Goal: Transaction & Acquisition: Purchase product/service

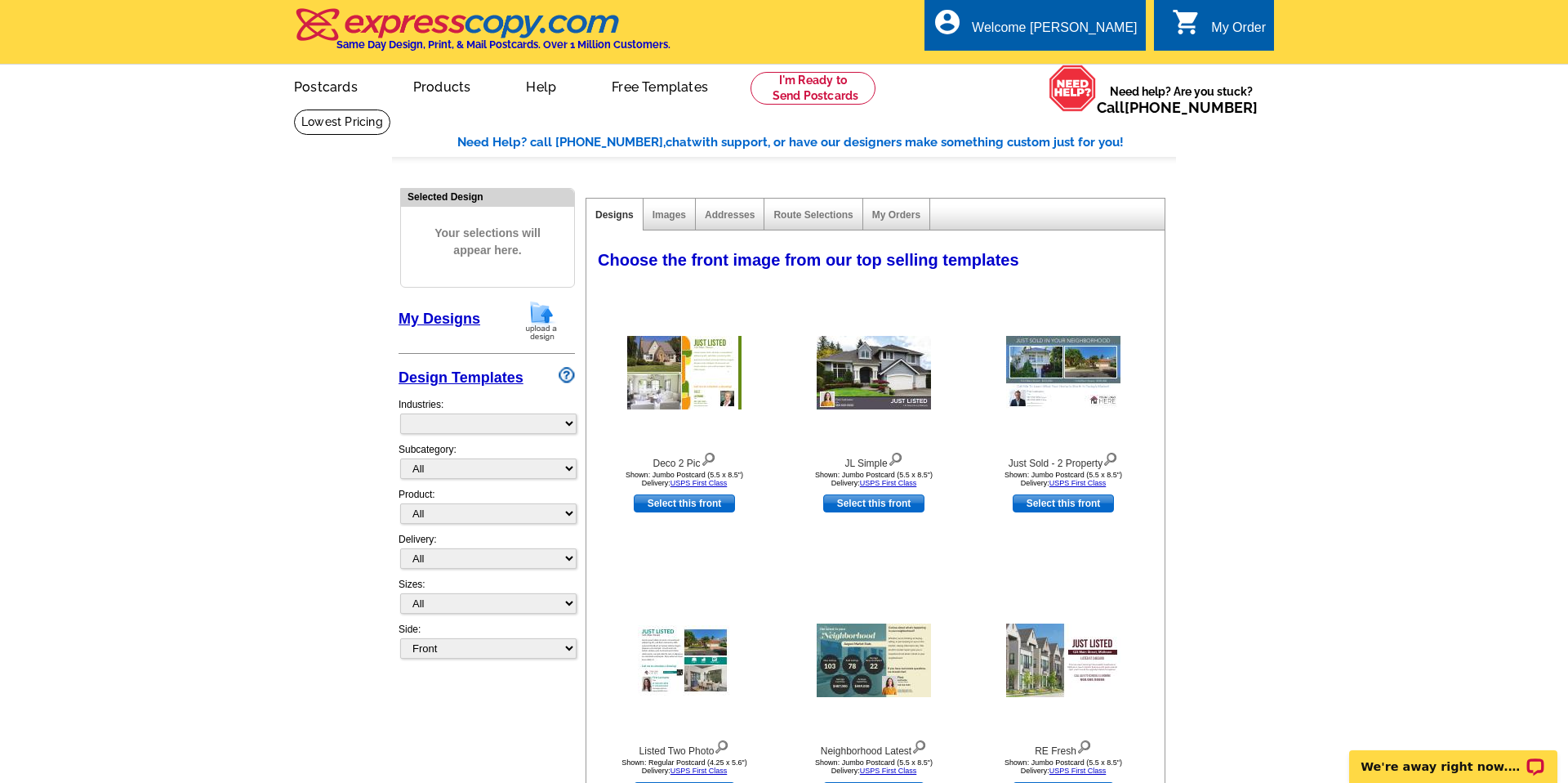
select select "785"
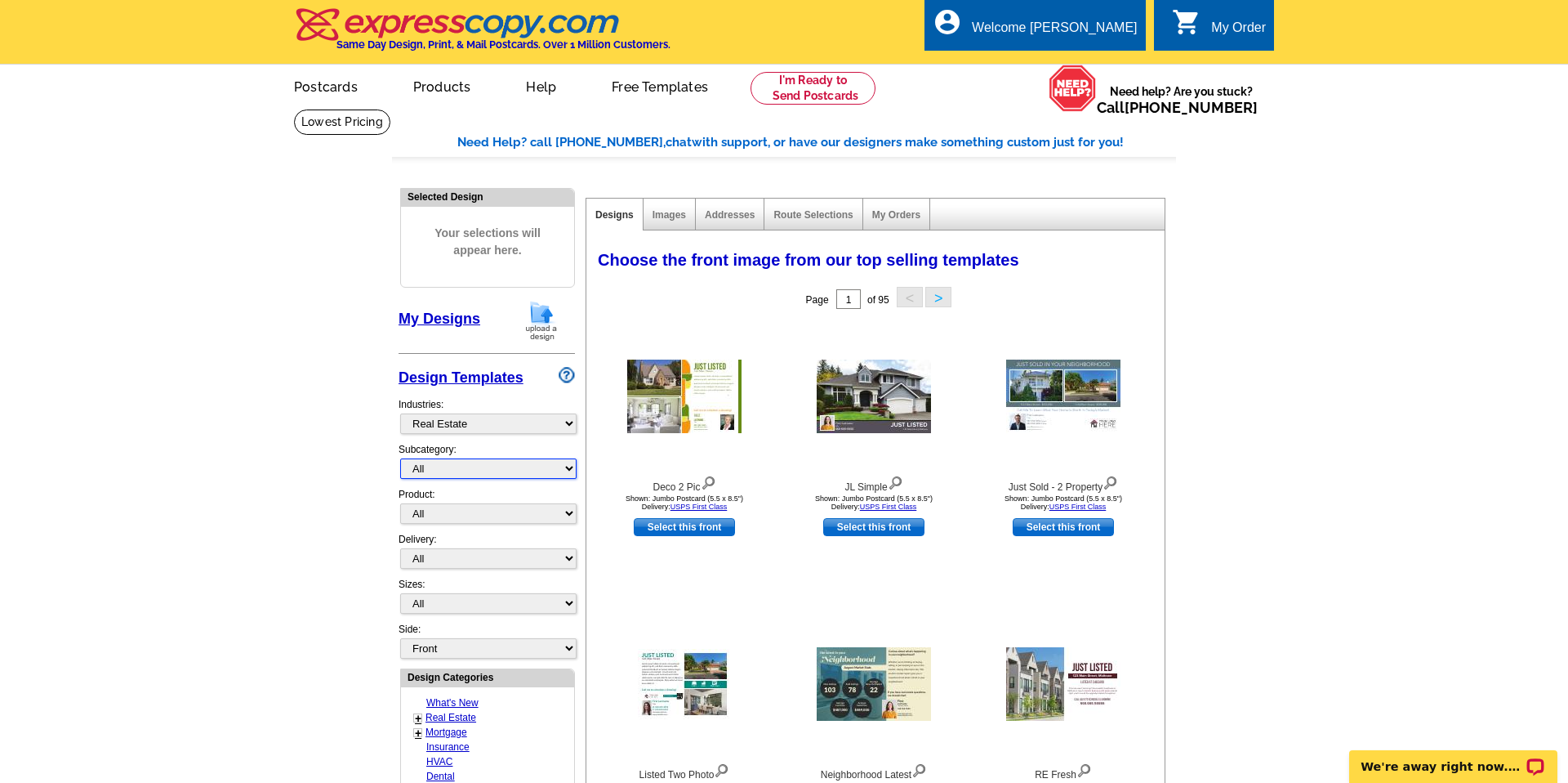
click at [570, 467] on select "All RE/MAX® Referrals [PERSON_NAME]® Berkshire Hathaway Home Services Century 2…" at bounding box center [488, 468] width 176 height 21
click at [400, 458] on select "All RE/MAX® Referrals [PERSON_NAME]® Berkshire Hathaway Home Services Century 2…" at bounding box center [488, 468] width 176 height 21
click at [570, 467] on select "All RE/MAX® Referrals [PERSON_NAME]® Berkshire Hathaway Home Services Century 2…" at bounding box center [488, 468] width 176 height 21
select select "788"
click at [400, 458] on select "All RE/MAX® Referrals [PERSON_NAME]® Berkshire Hathaway Home Services Century 2…" at bounding box center [488, 468] width 176 height 21
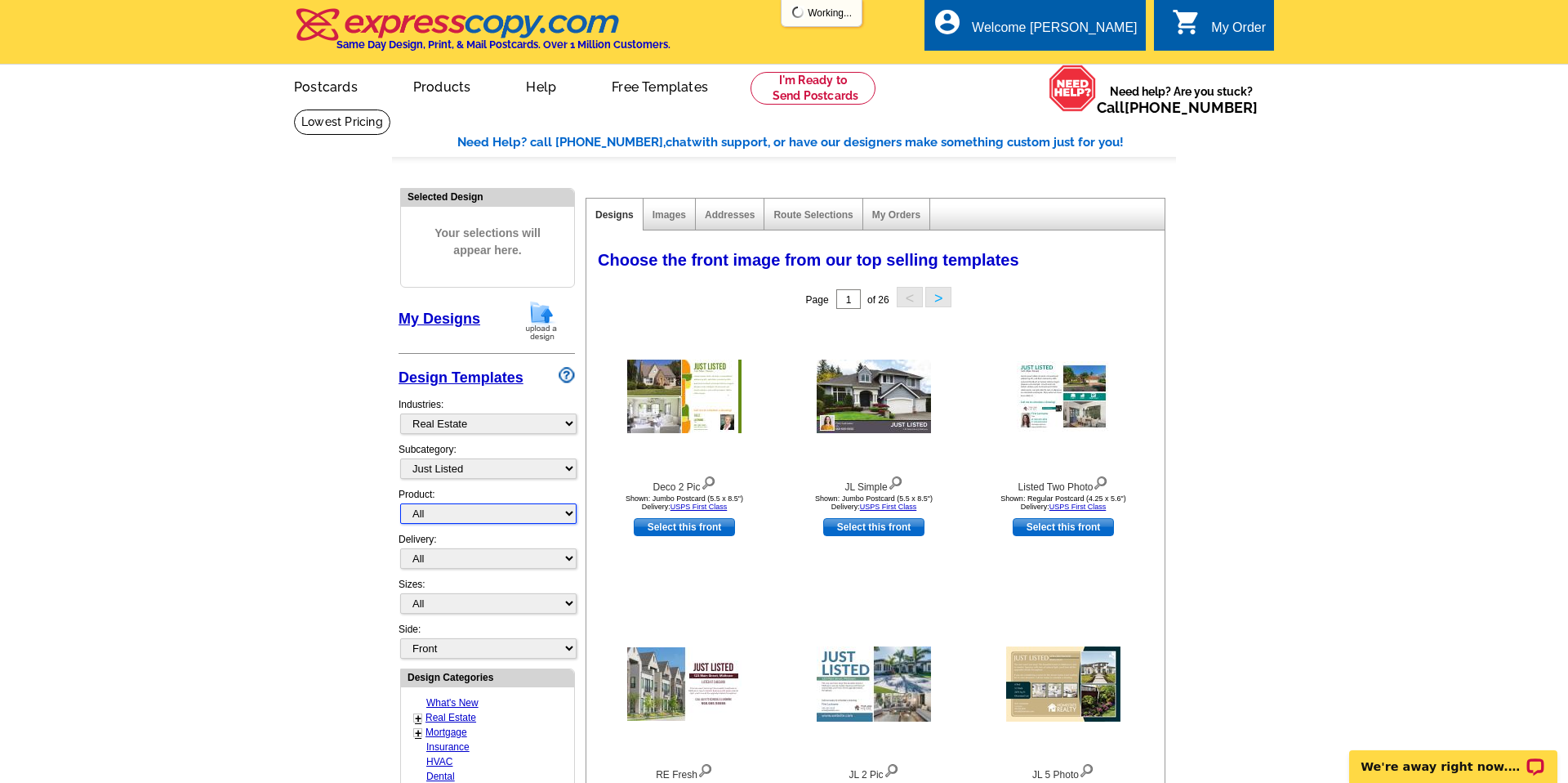
click at [567, 516] on select "All Postcards Letters and flyers Business Cards Door Hangers Greeting Cards" at bounding box center [488, 514] width 176 height 21
select select "1"
click at [400, 504] on select "All Postcards Letters and flyers Business Cards Door Hangers Greeting Cards" at bounding box center [488, 514] width 176 height 21
click at [569, 603] on select "All Jumbo Postcard (5.5" x 8.5") Regular Postcard (4.25" x 5.6") Panoramic Post…" at bounding box center [488, 603] width 176 height 21
select select "2"
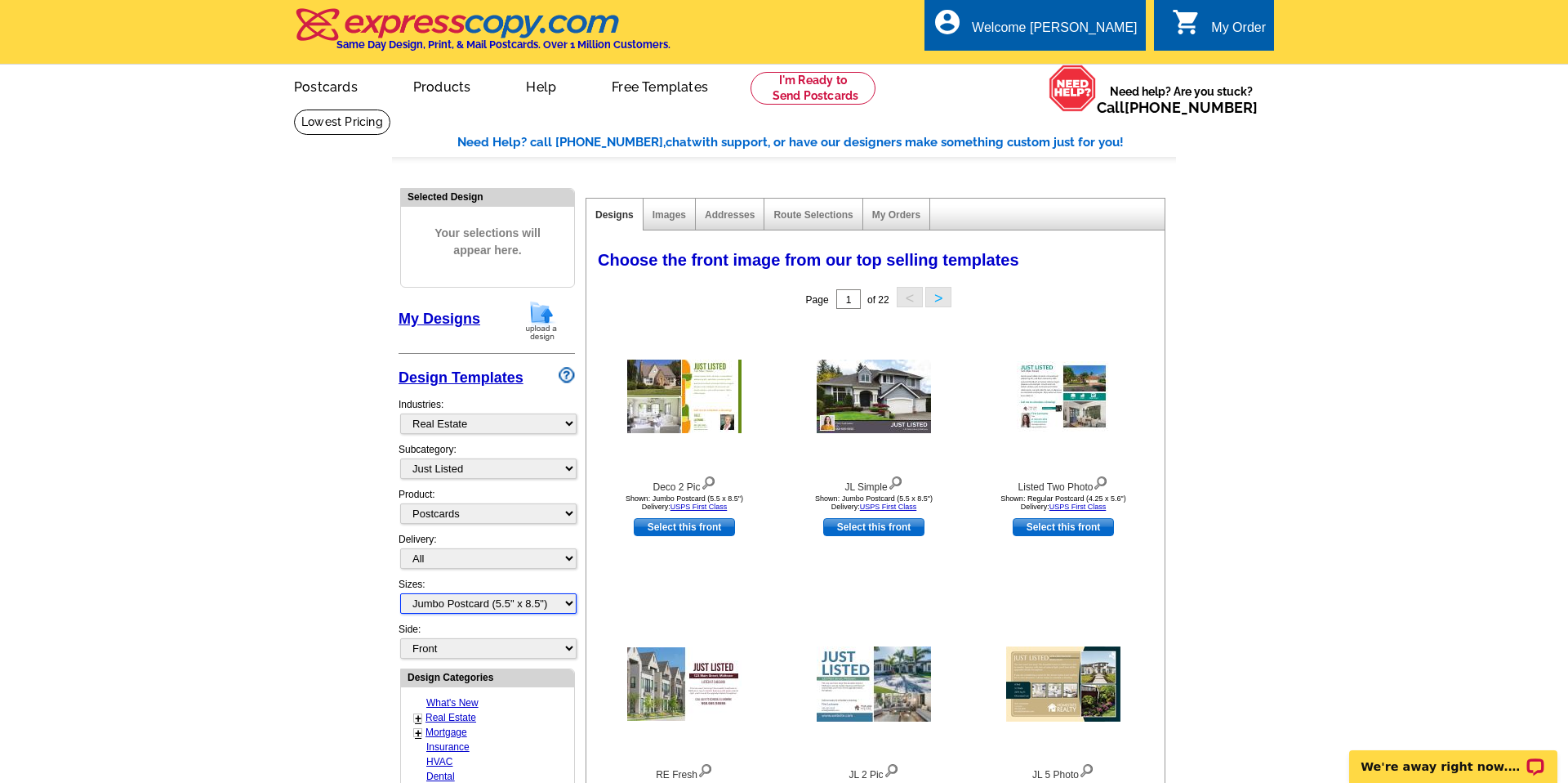
click at [400, 593] on select "All Jumbo Postcard (5.5" x 8.5") Regular Postcard (4.25" x 5.6") Panoramic Post…" at bounding box center [488, 603] width 176 height 21
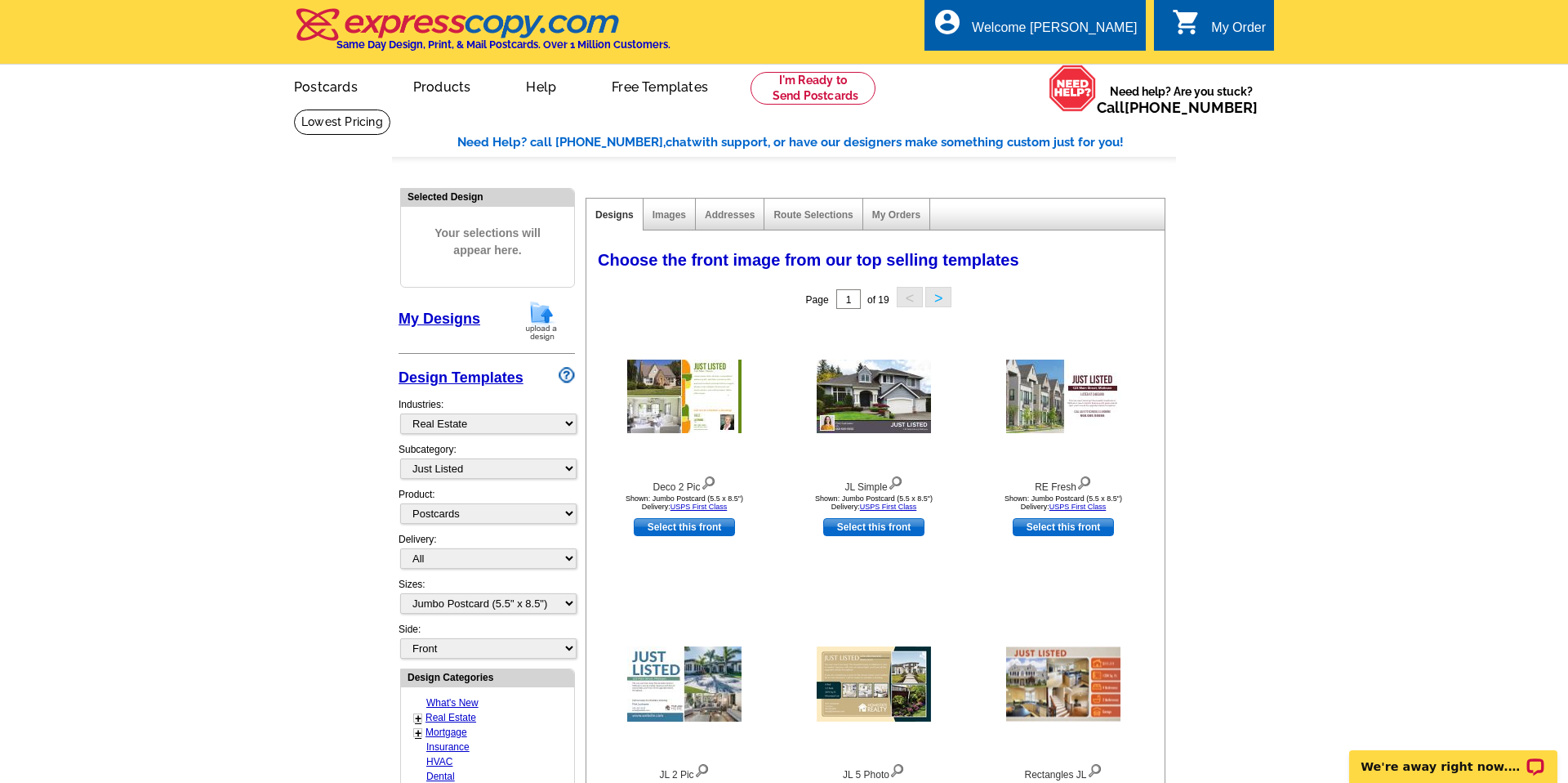
click at [939, 291] on button ">" at bounding box center [938, 297] width 26 height 21
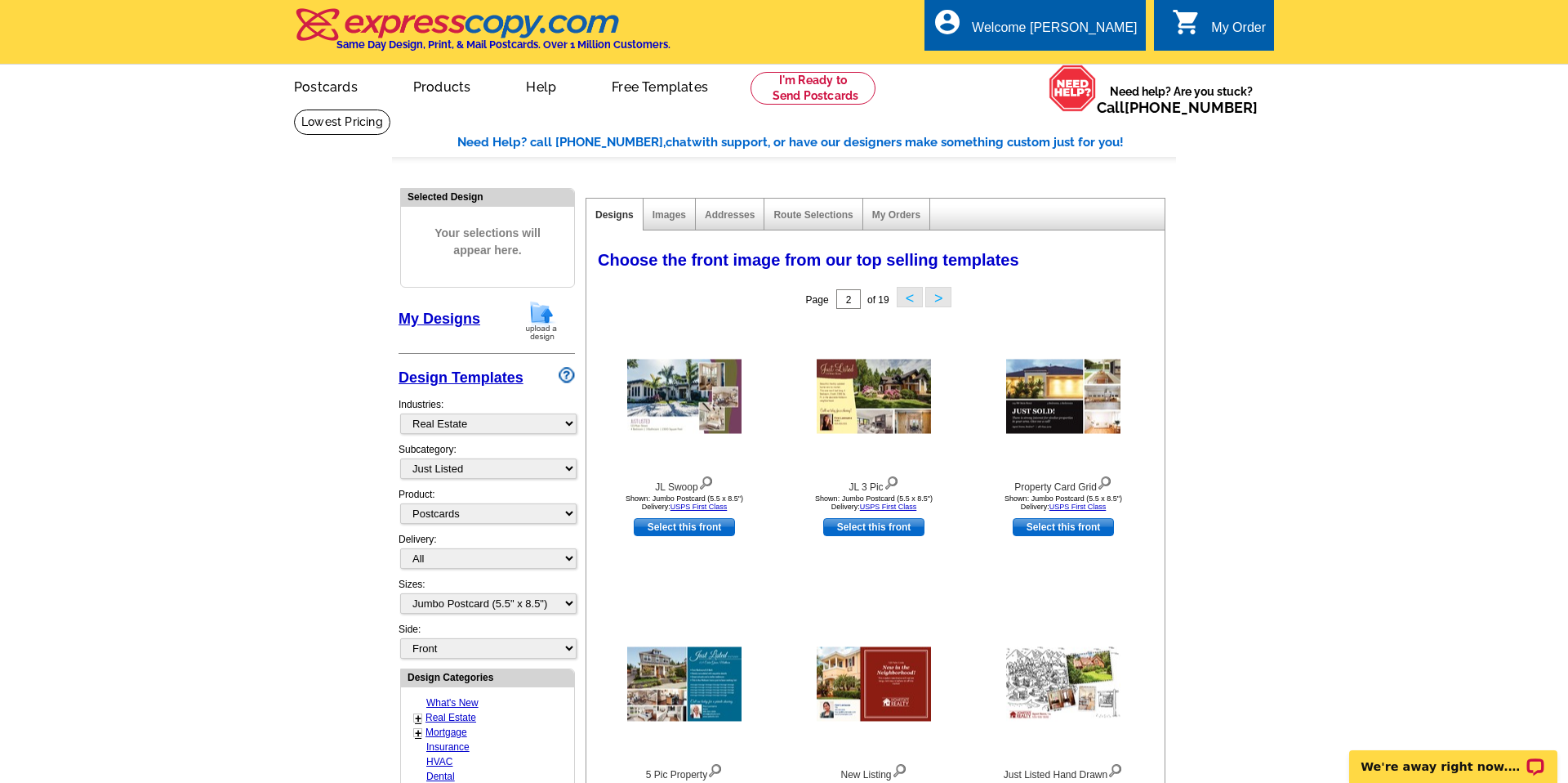
click at [939, 291] on button ">" at bounding box center [938, 297] width 26 height 21
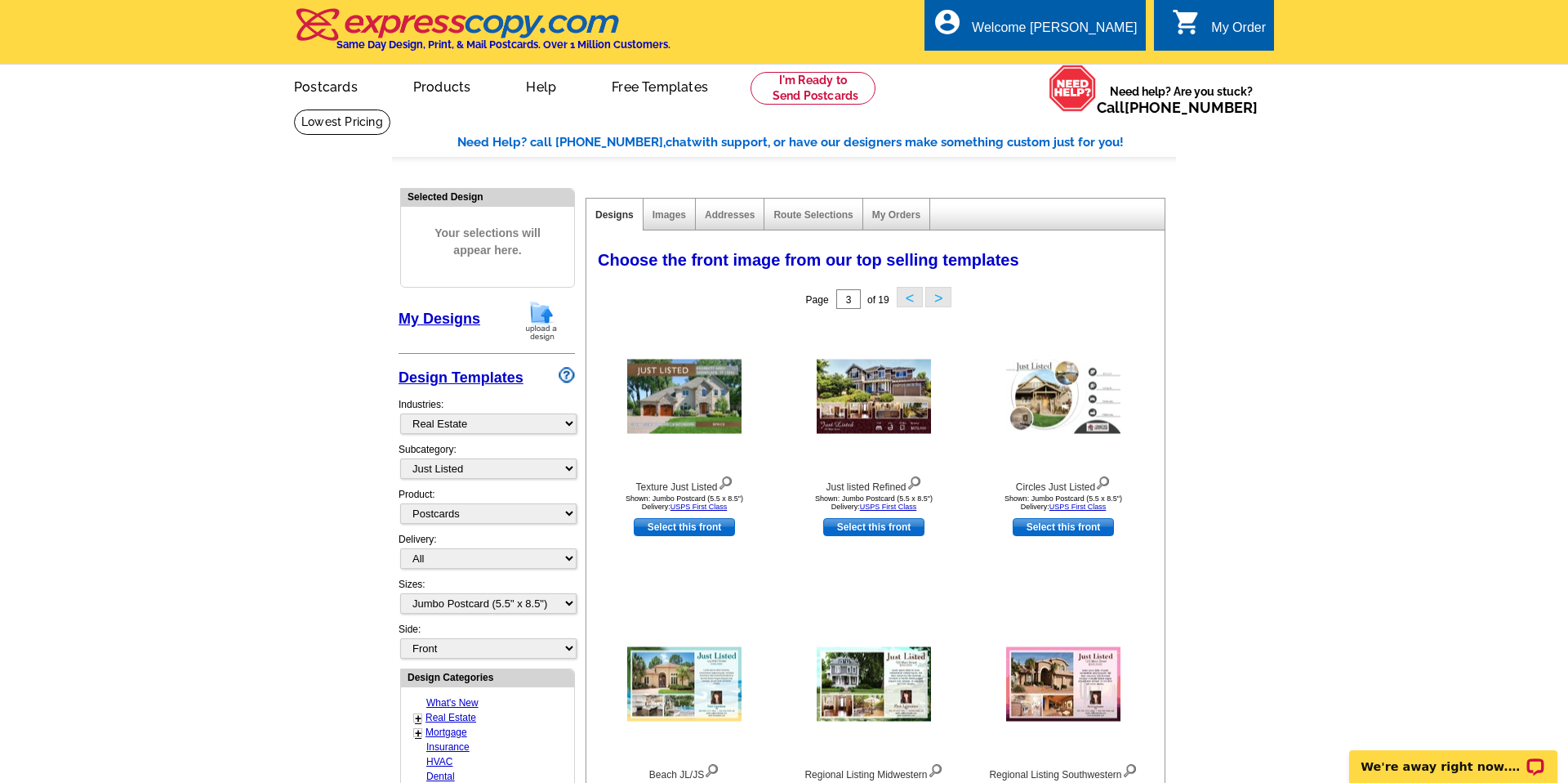
click at [941, 293] on button ">" at bounding box center [938, 297] width 26 height 21
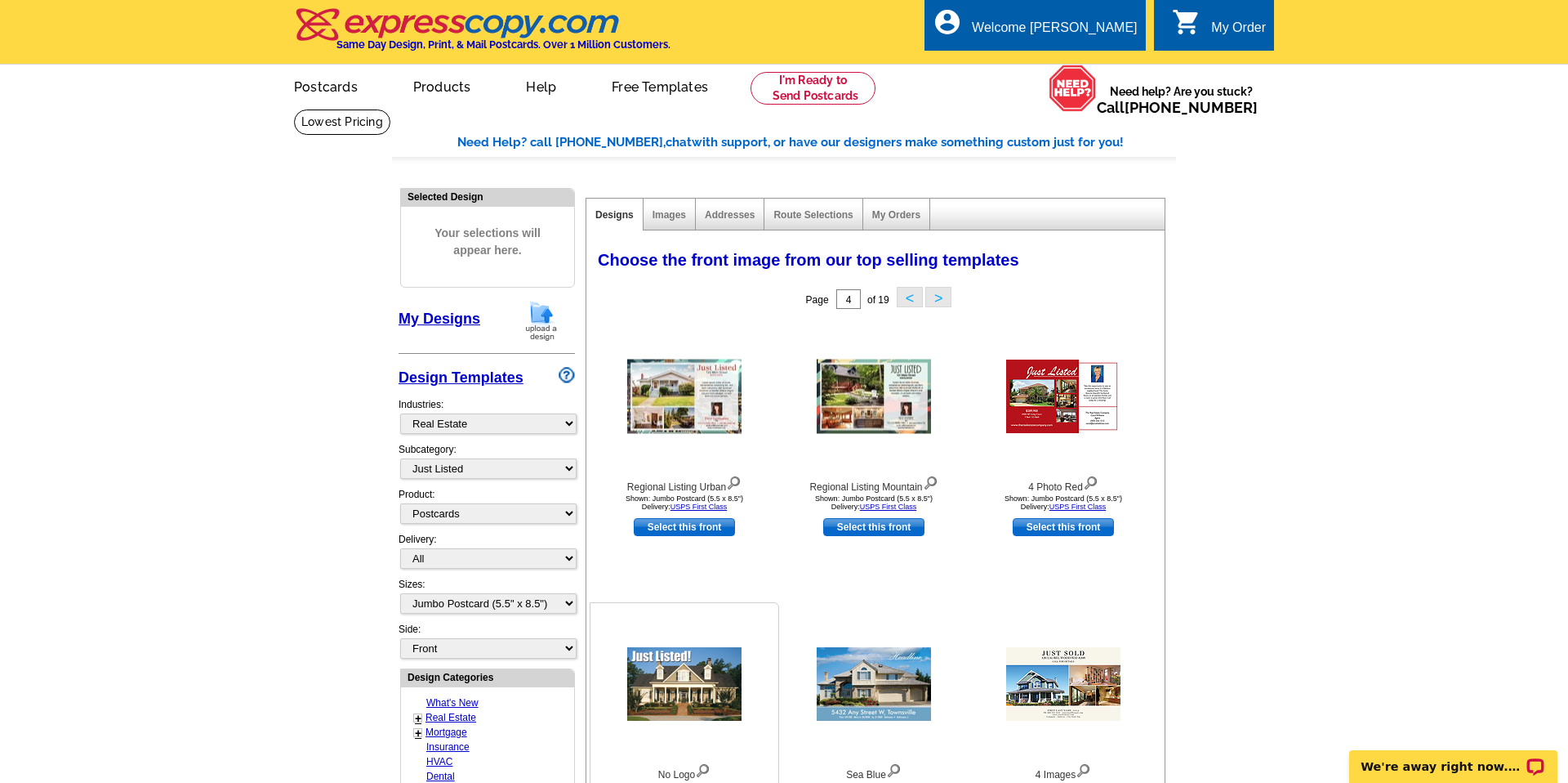
click at [666, 687] on img at bounding box center [684, 684] width 114 height 74
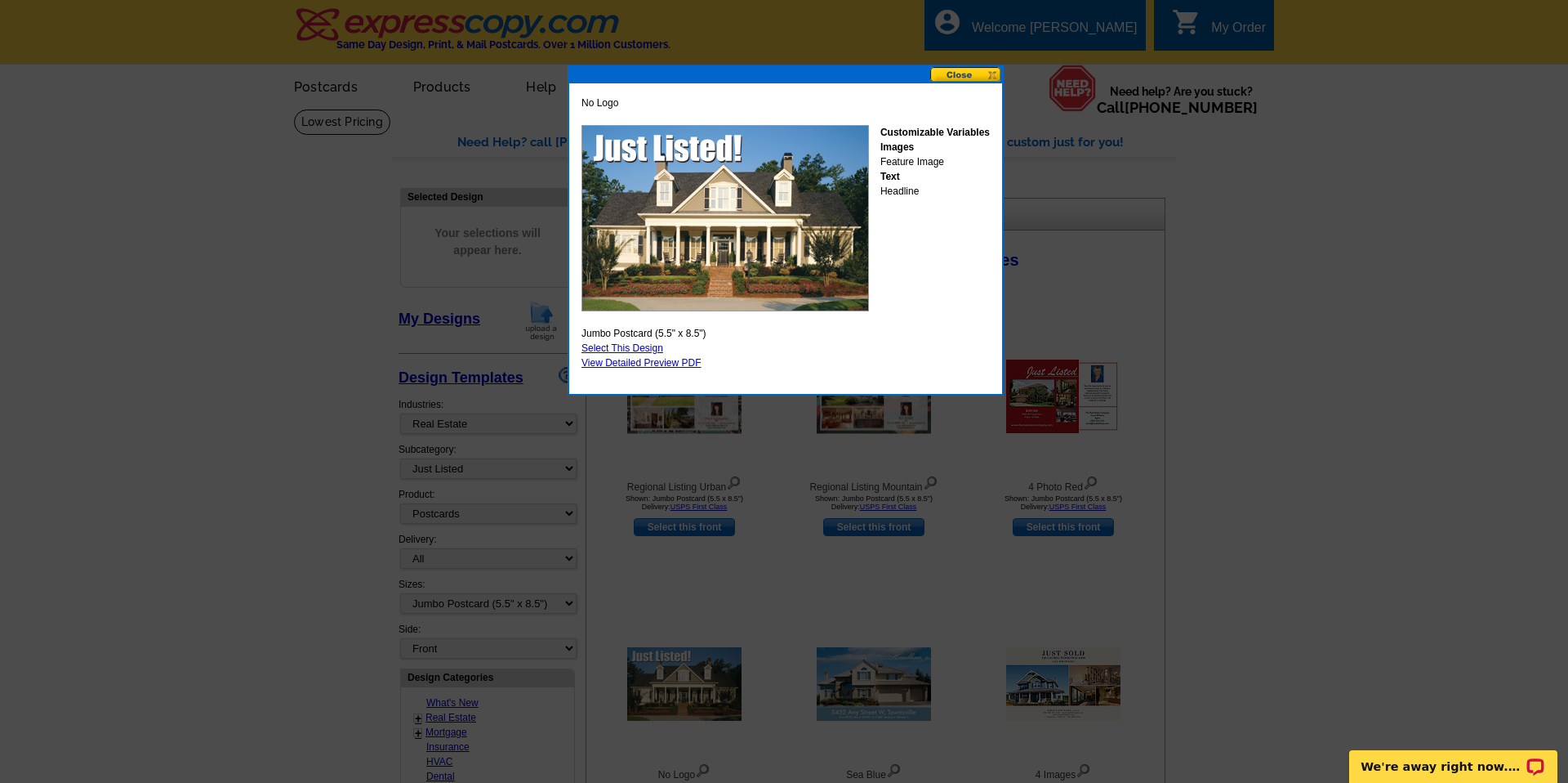
click at [637, 349] on link "Select This Design" at bounding box center [622, 347] width 82 height 11
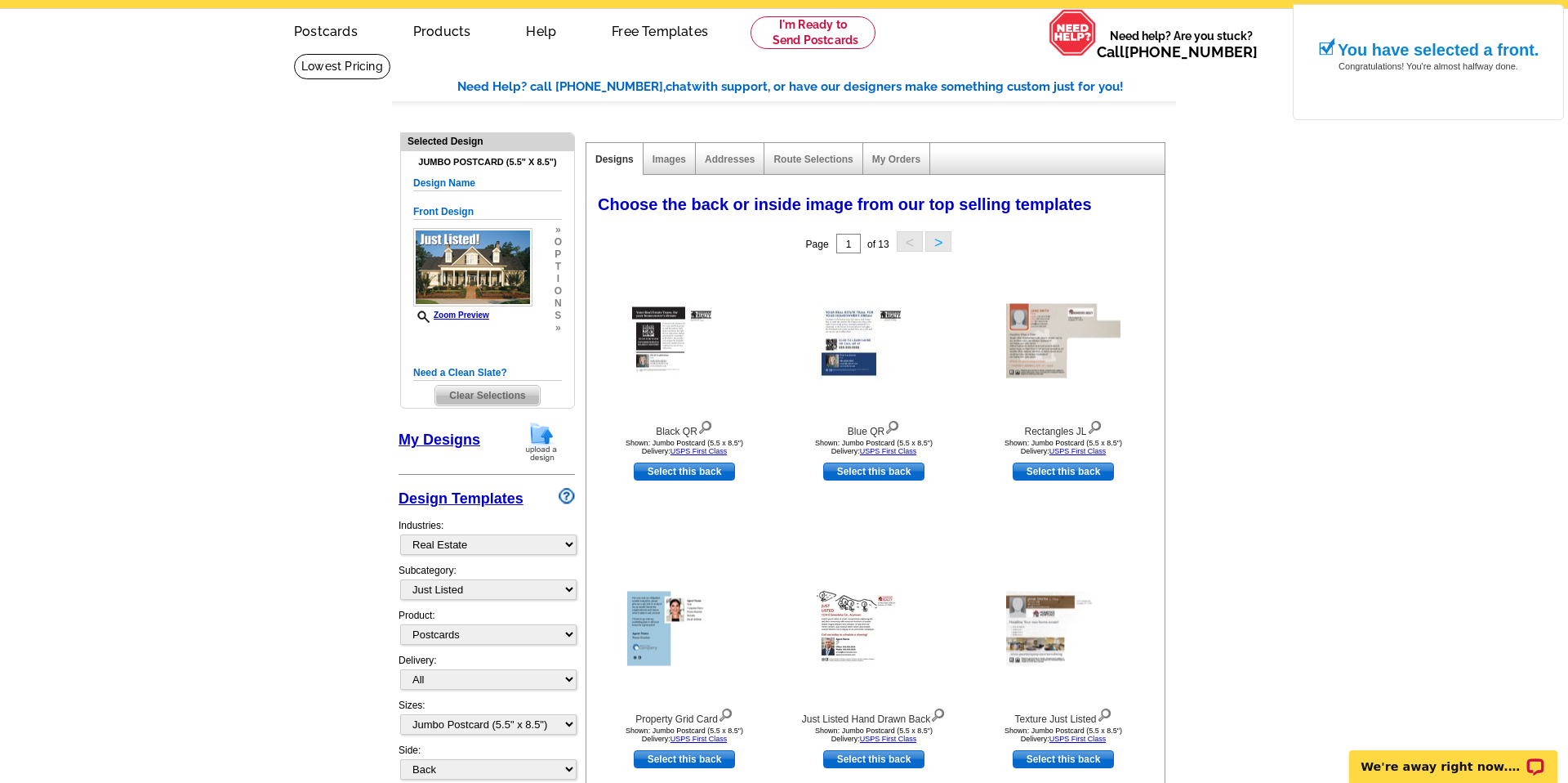
scroll to position [58, 0]
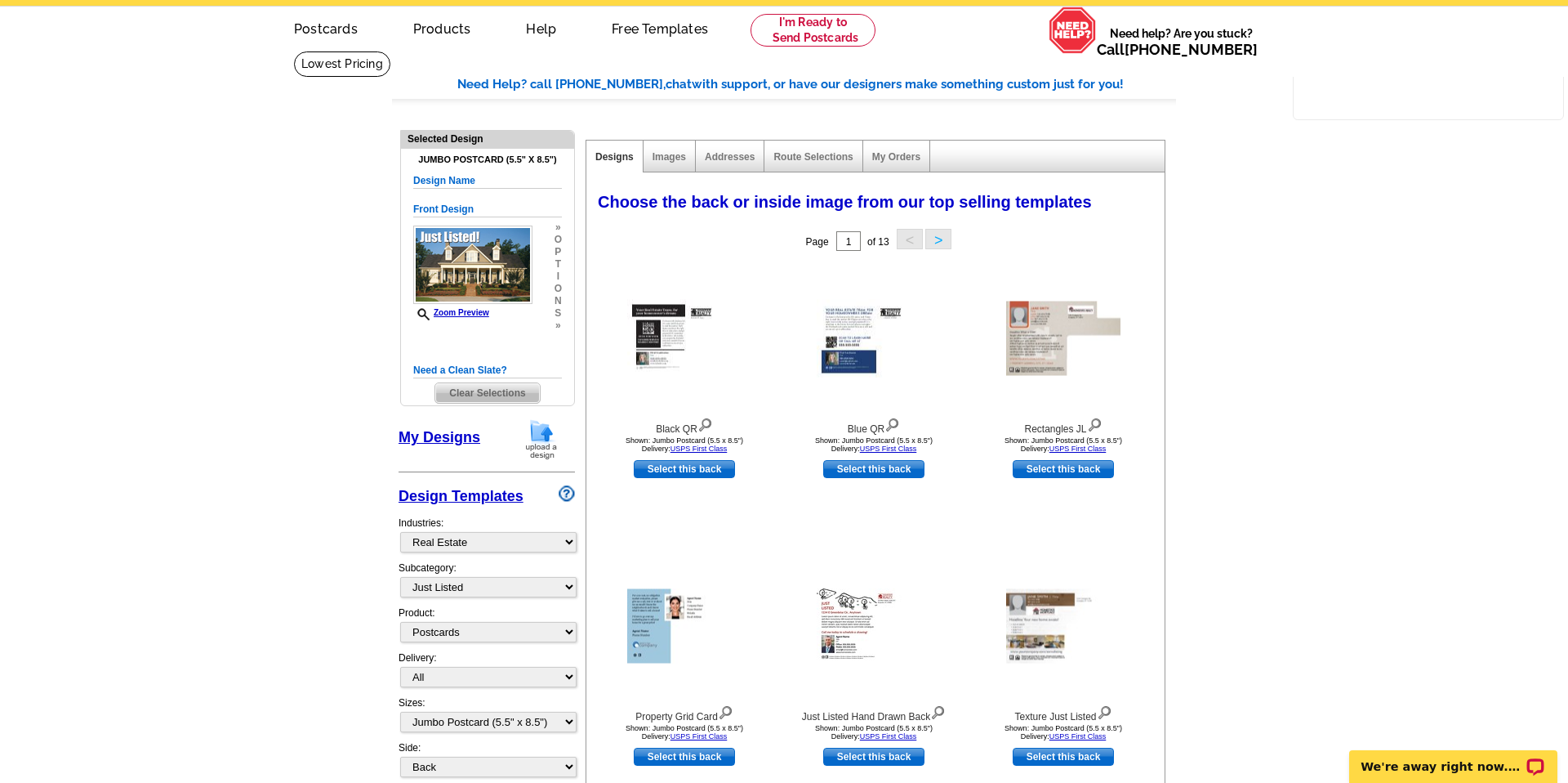
click at [944, 231] on button ">" at bounding box center [938, 239] width 26 height 21
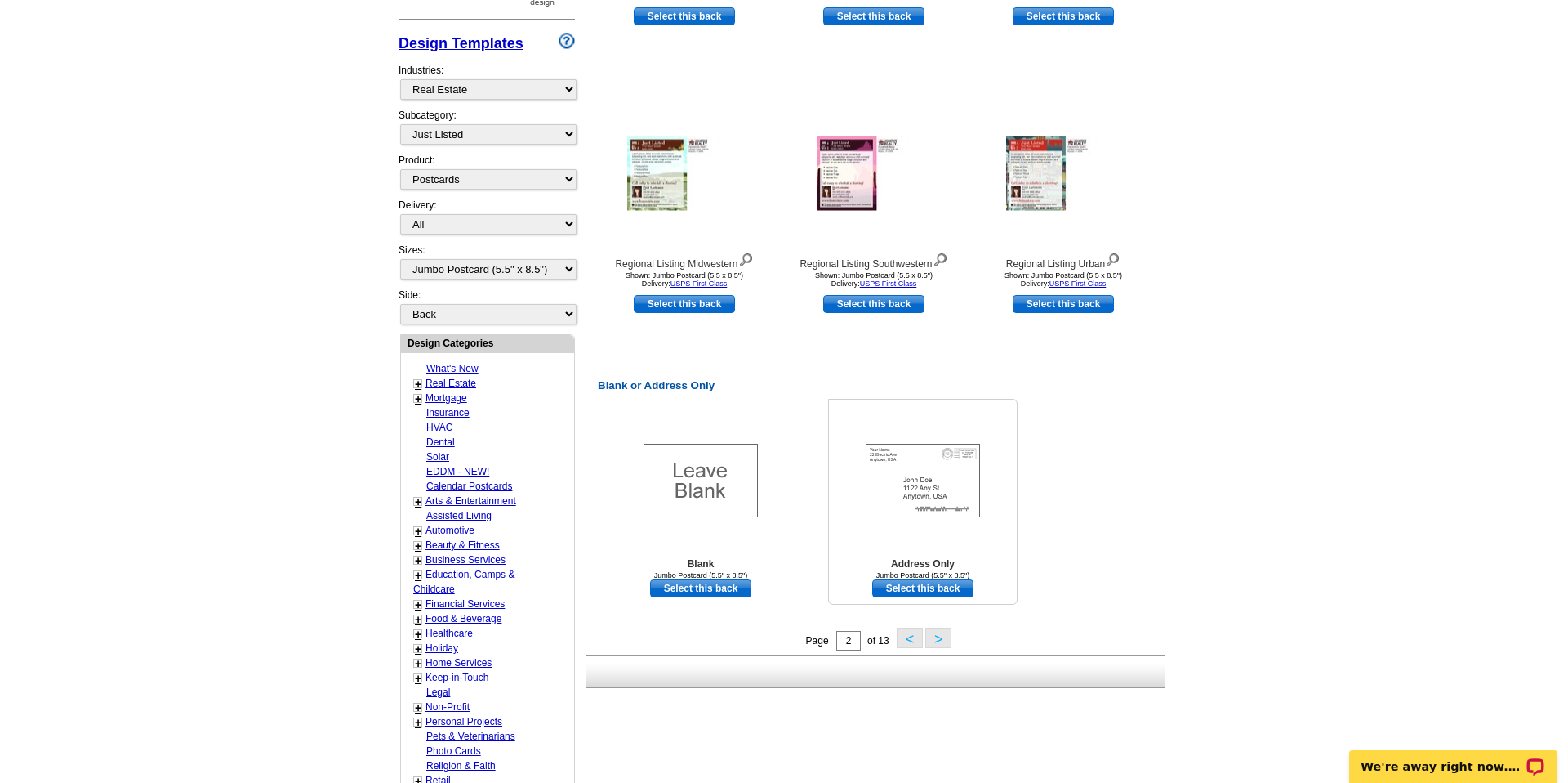
scroll to position [609, 0]
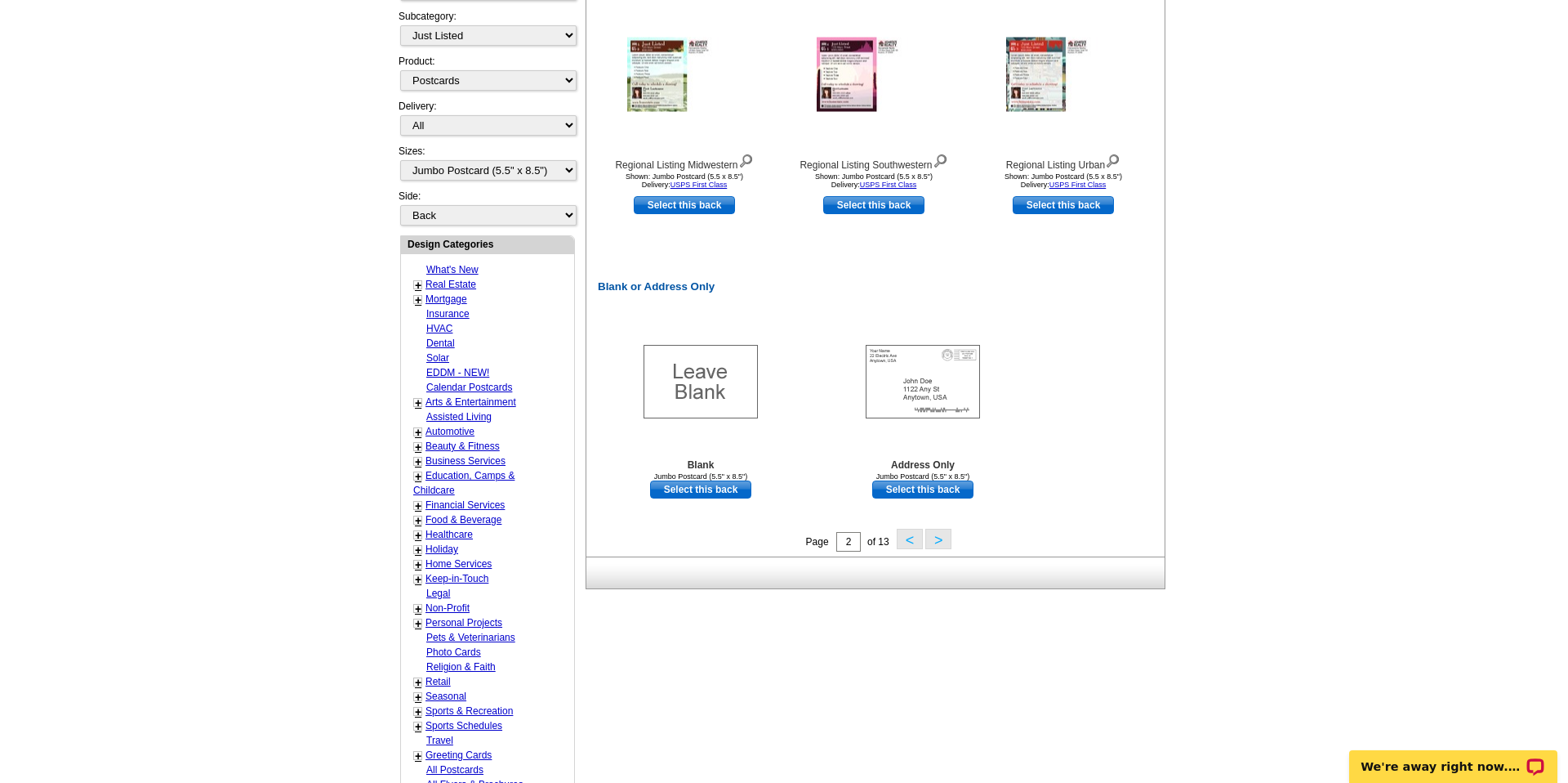
click at [935, 543] on button ">" at bounding box center [938, 539] width 26 height 21
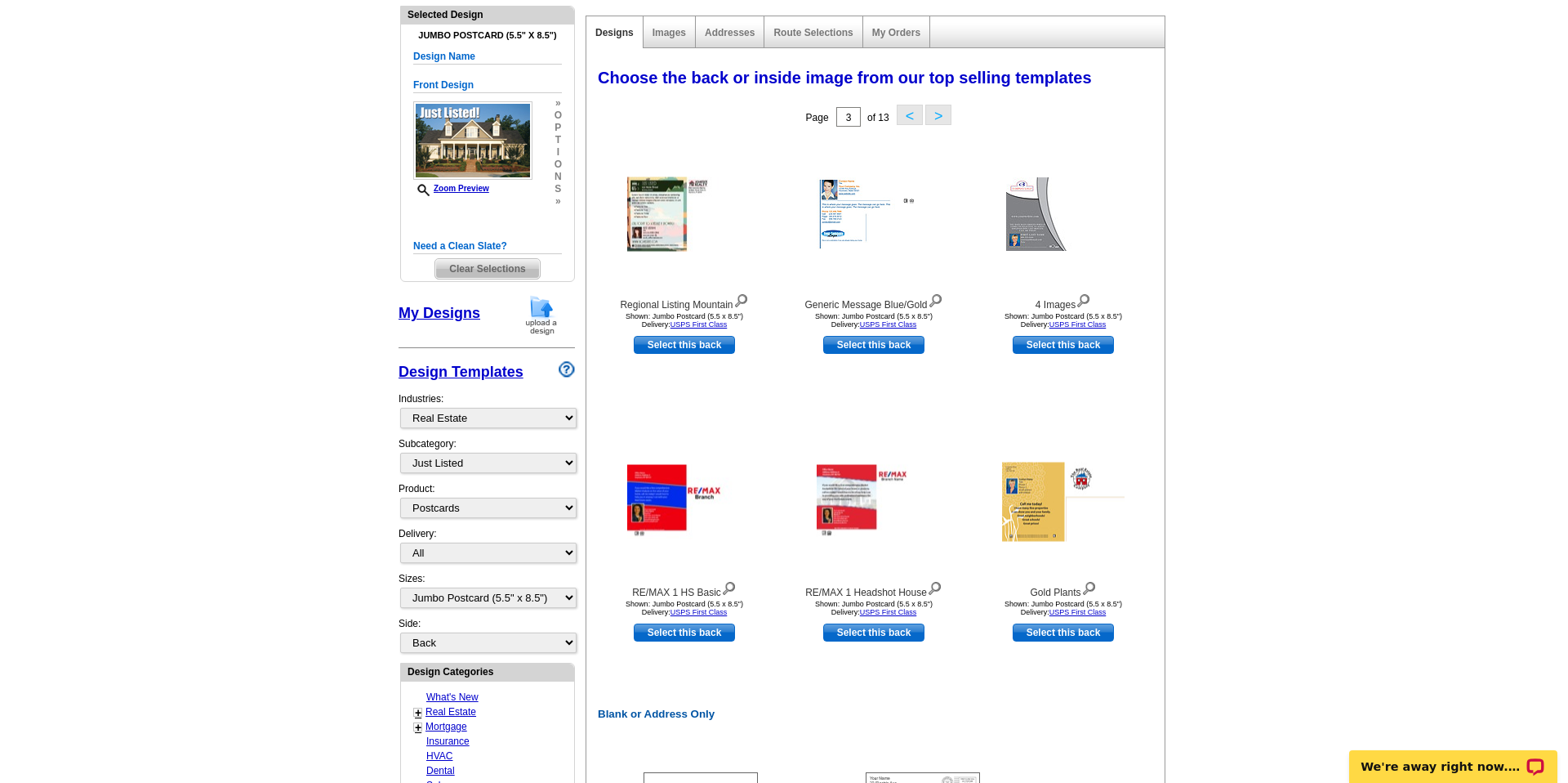
scroll to position [168, 0]
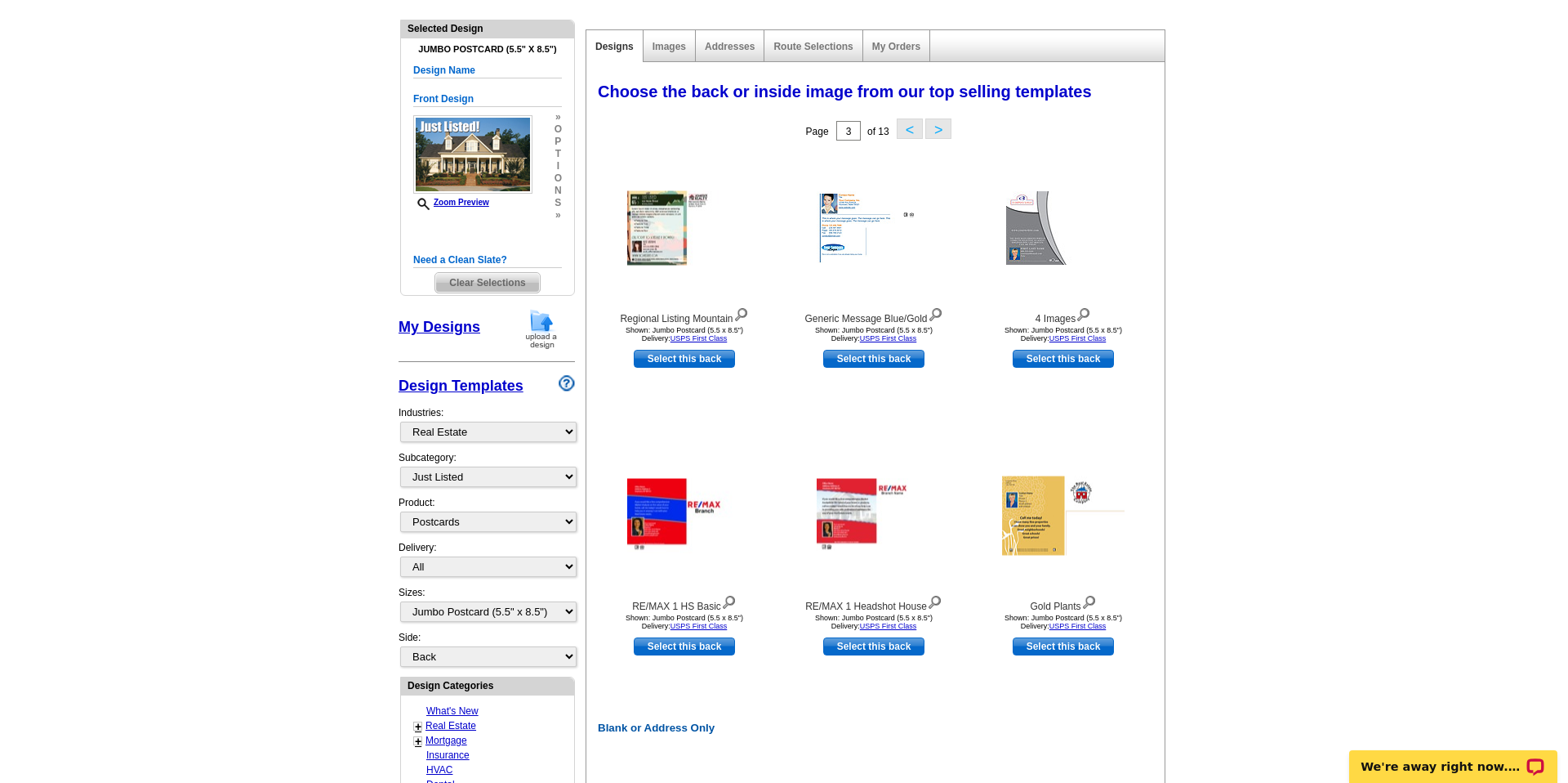
click at [942, 125] on button ">" at bounding box center [938, 129] width 26 height 21
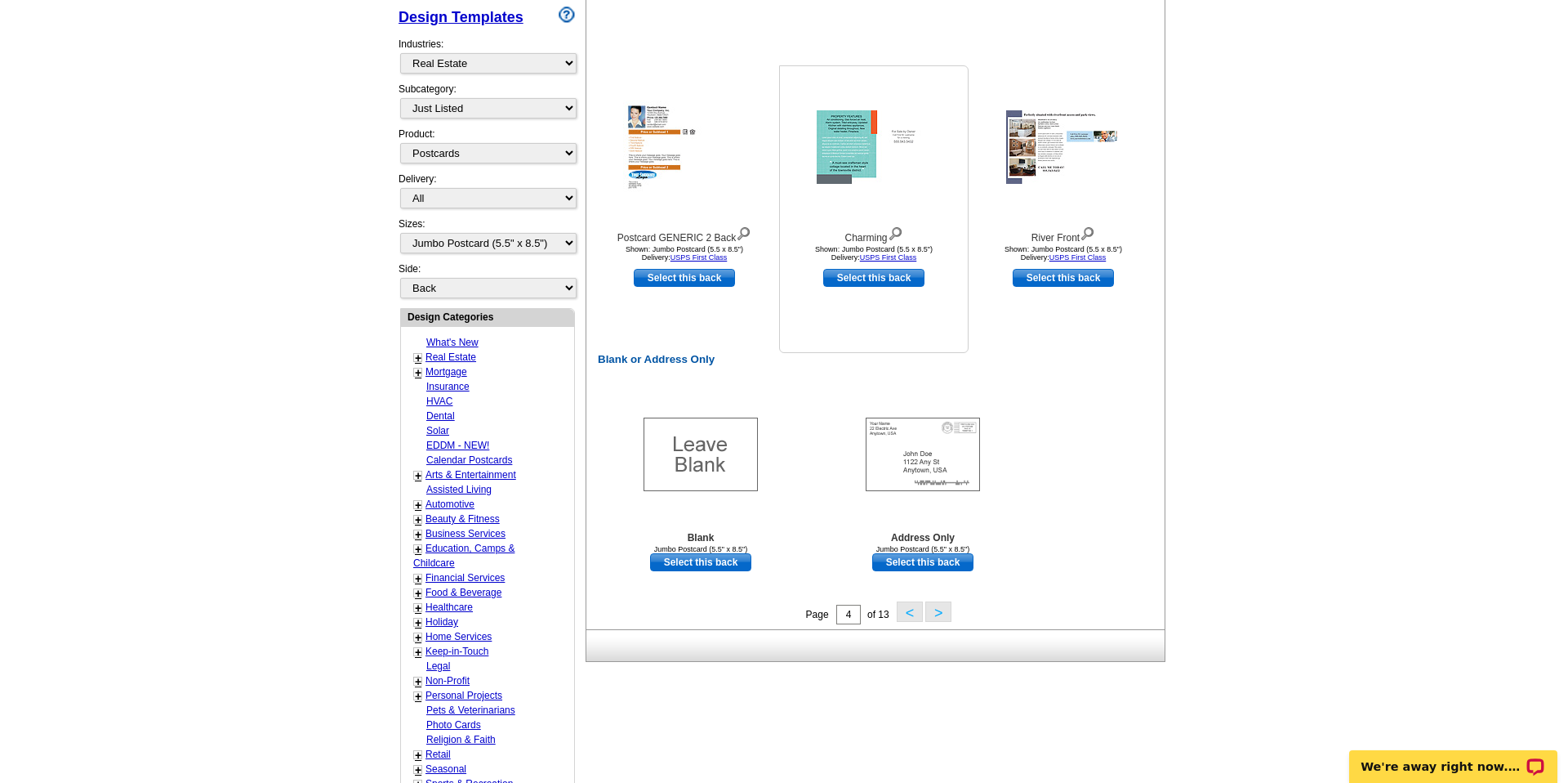
scroll to position [587, 0]
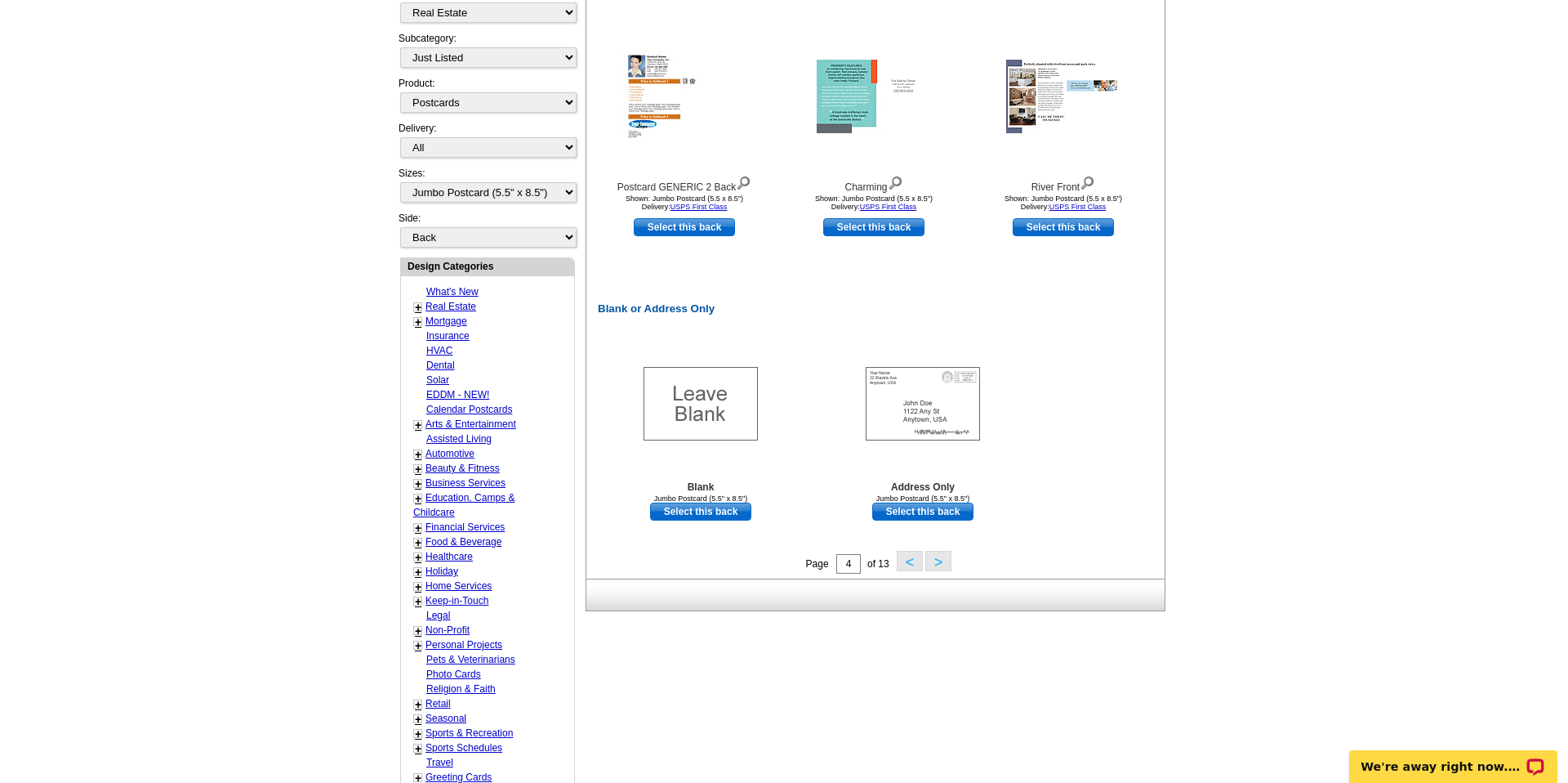
click at [942, 559] on button ">" at bounding box center [938, 561] width 26 height 21
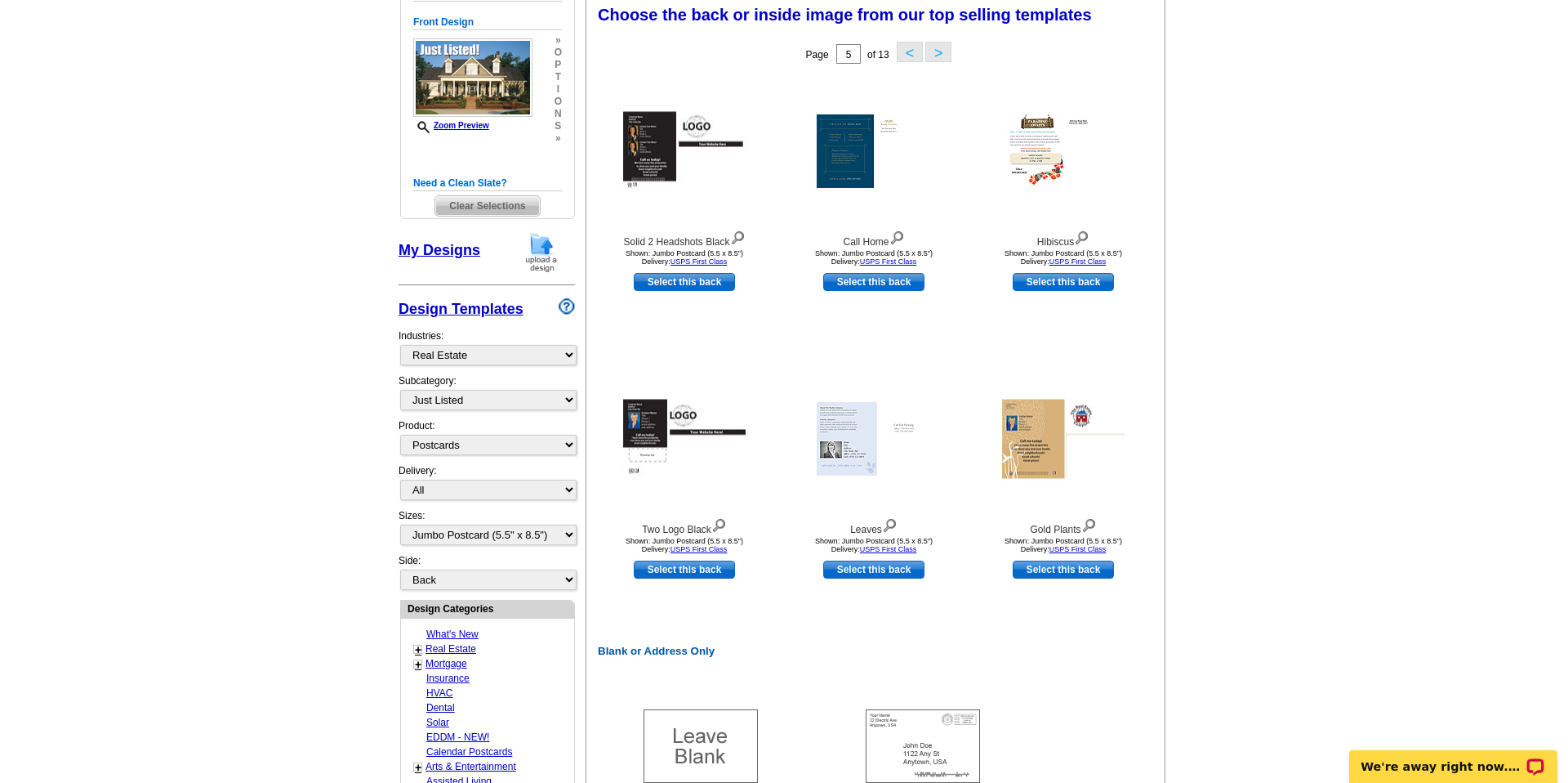
scroll to position [240, 0]
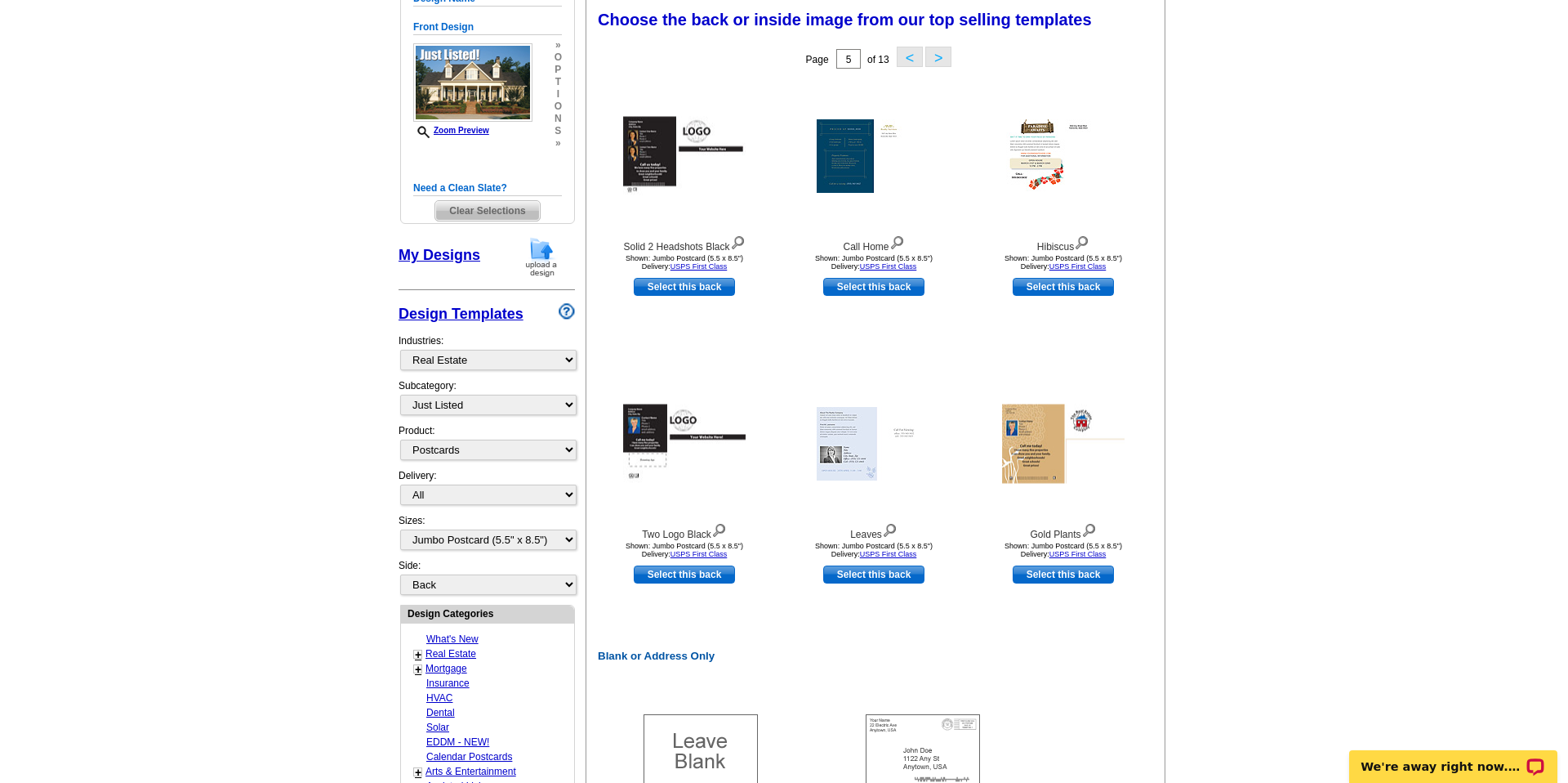
click at [943, 54] on button ">" at bounding box center [938, 57] width 26 height 21
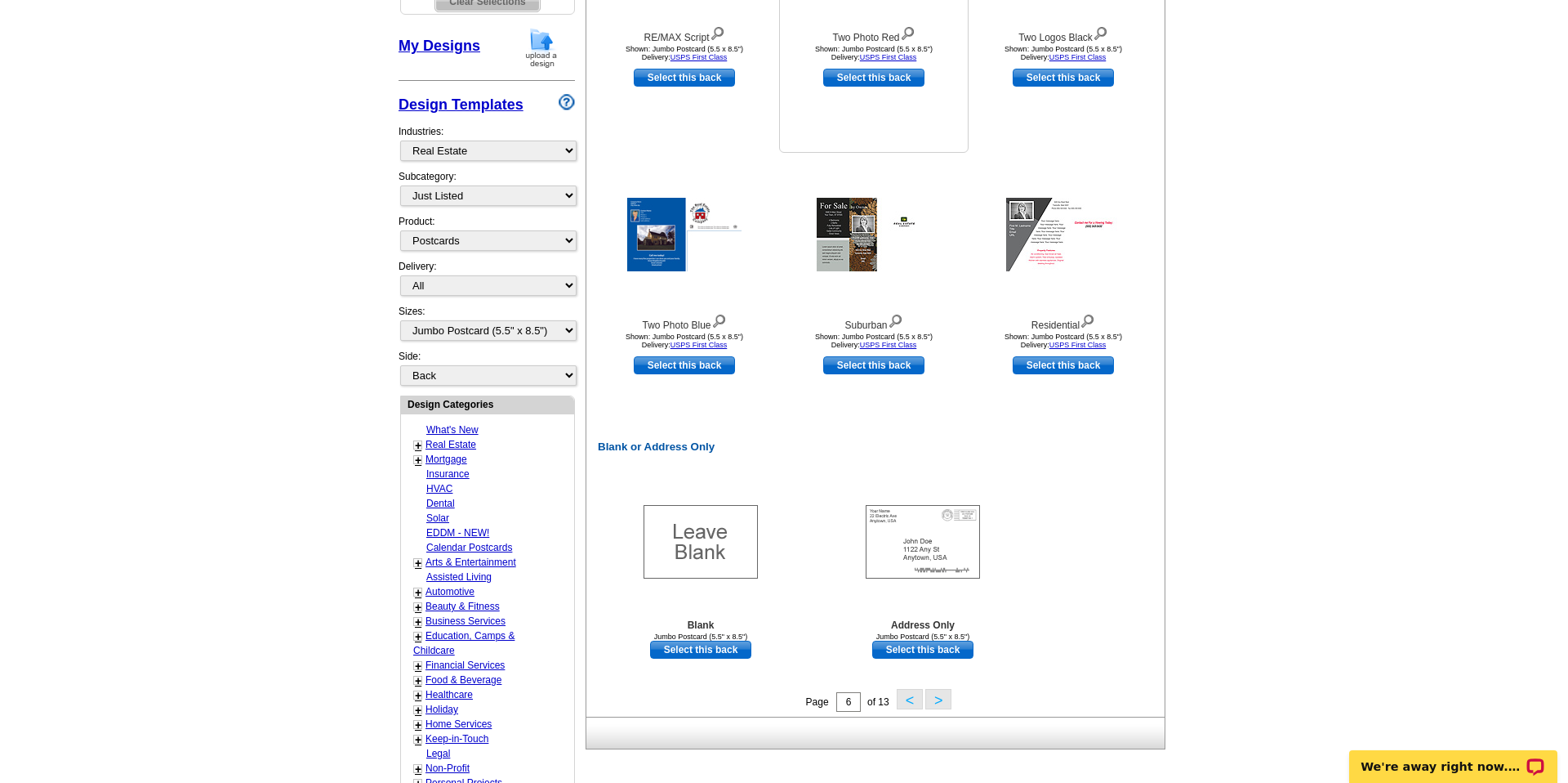
scroll to position [499, 0]
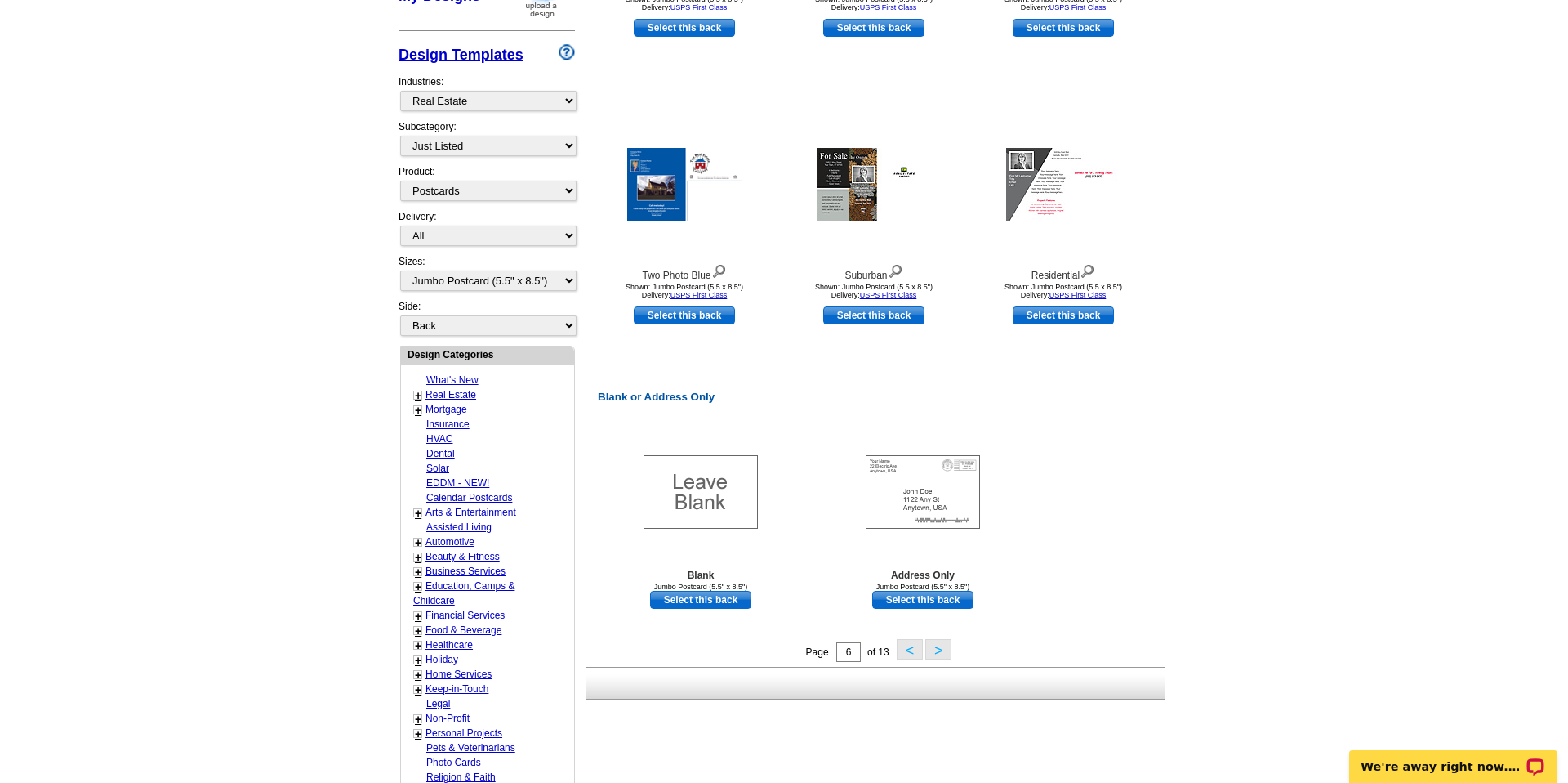
click at [937, 645] on button ">" at bounding box center [938, 649] width 26 height 21
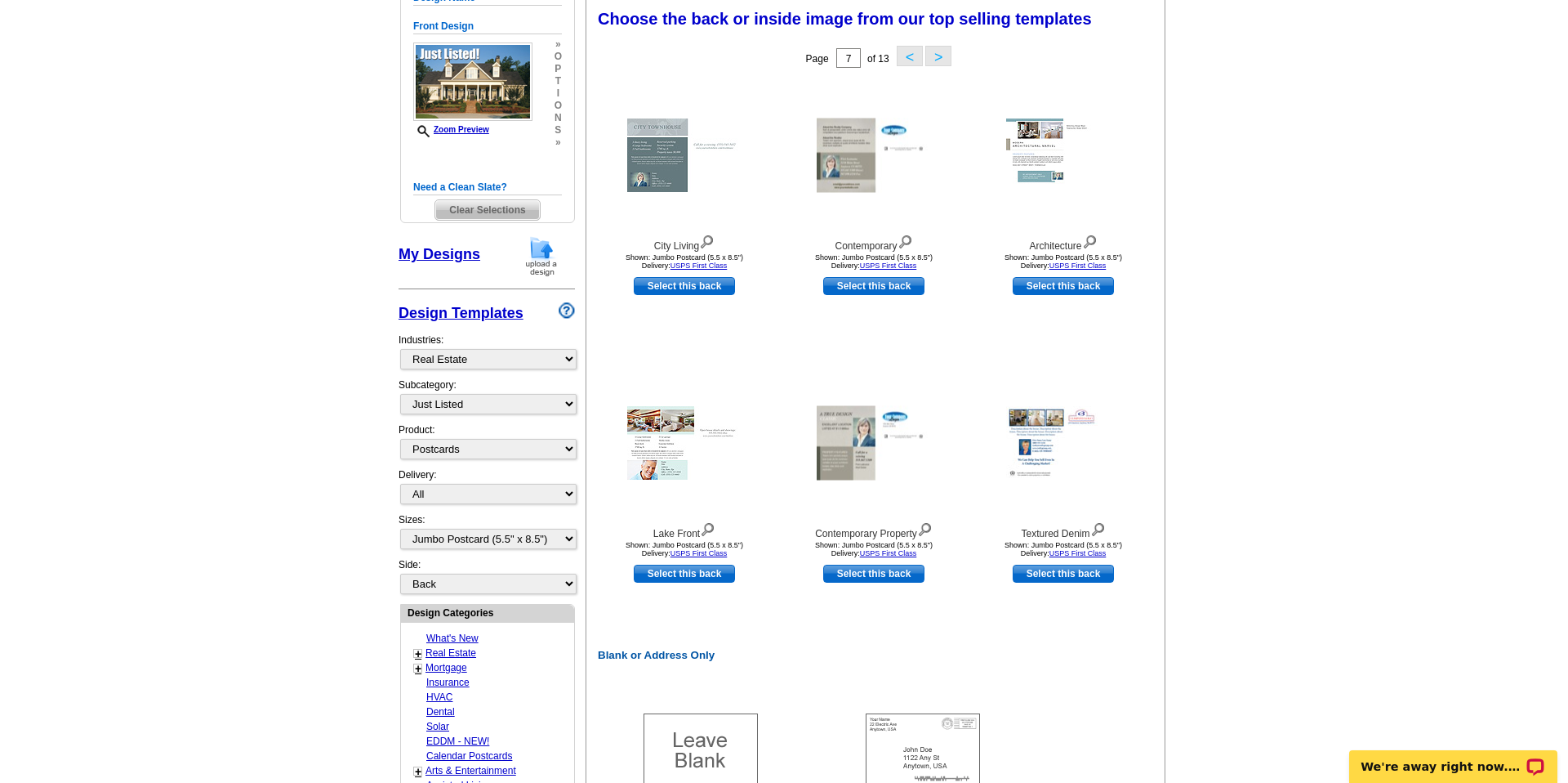
scroll to position [240, 0]
click at [694, 467] on img at bounding box center [684, 443] width 114 height 74
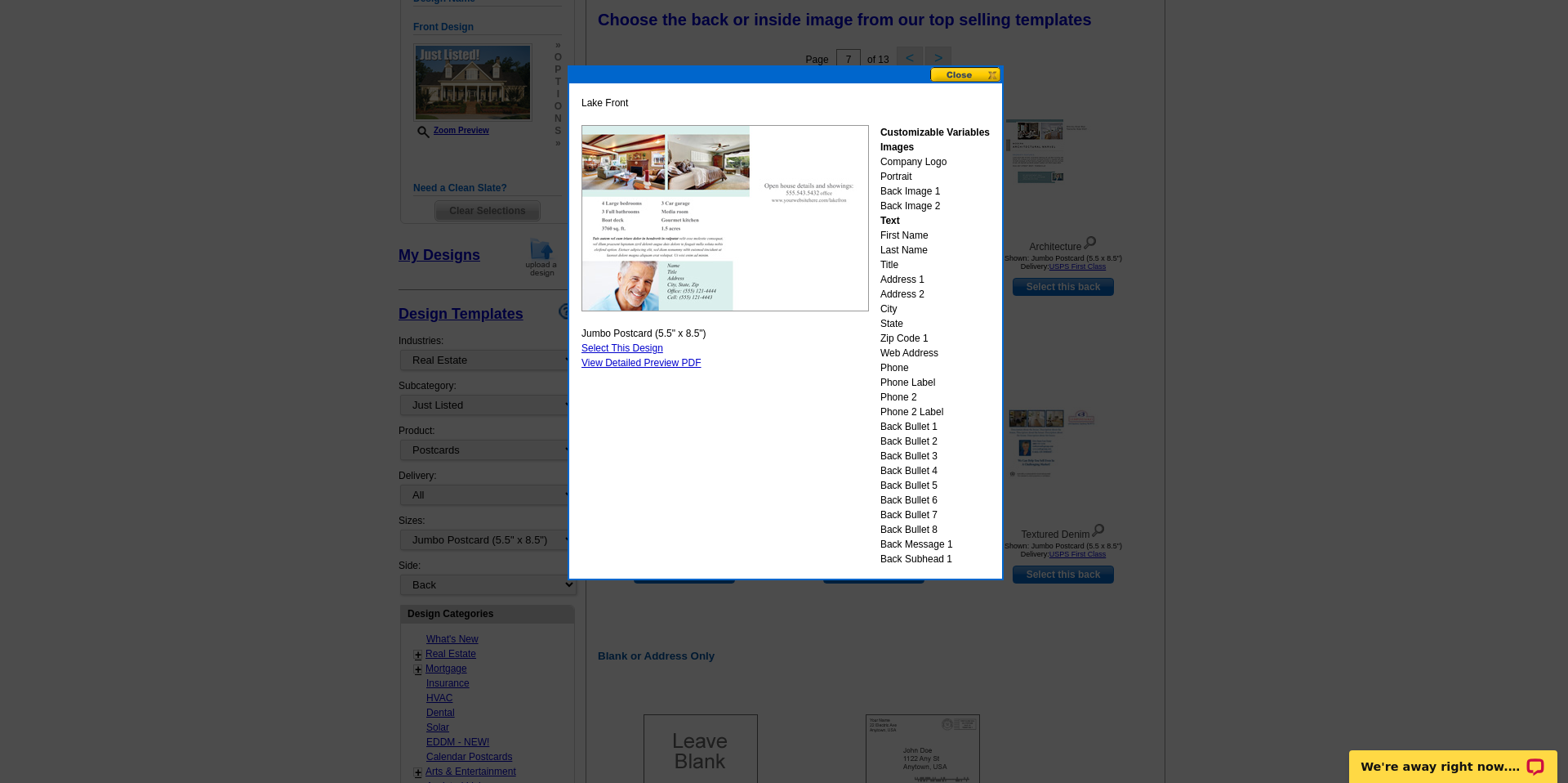
click at [970, 73] on button at bounding box center [967, 75] width 72 height 15
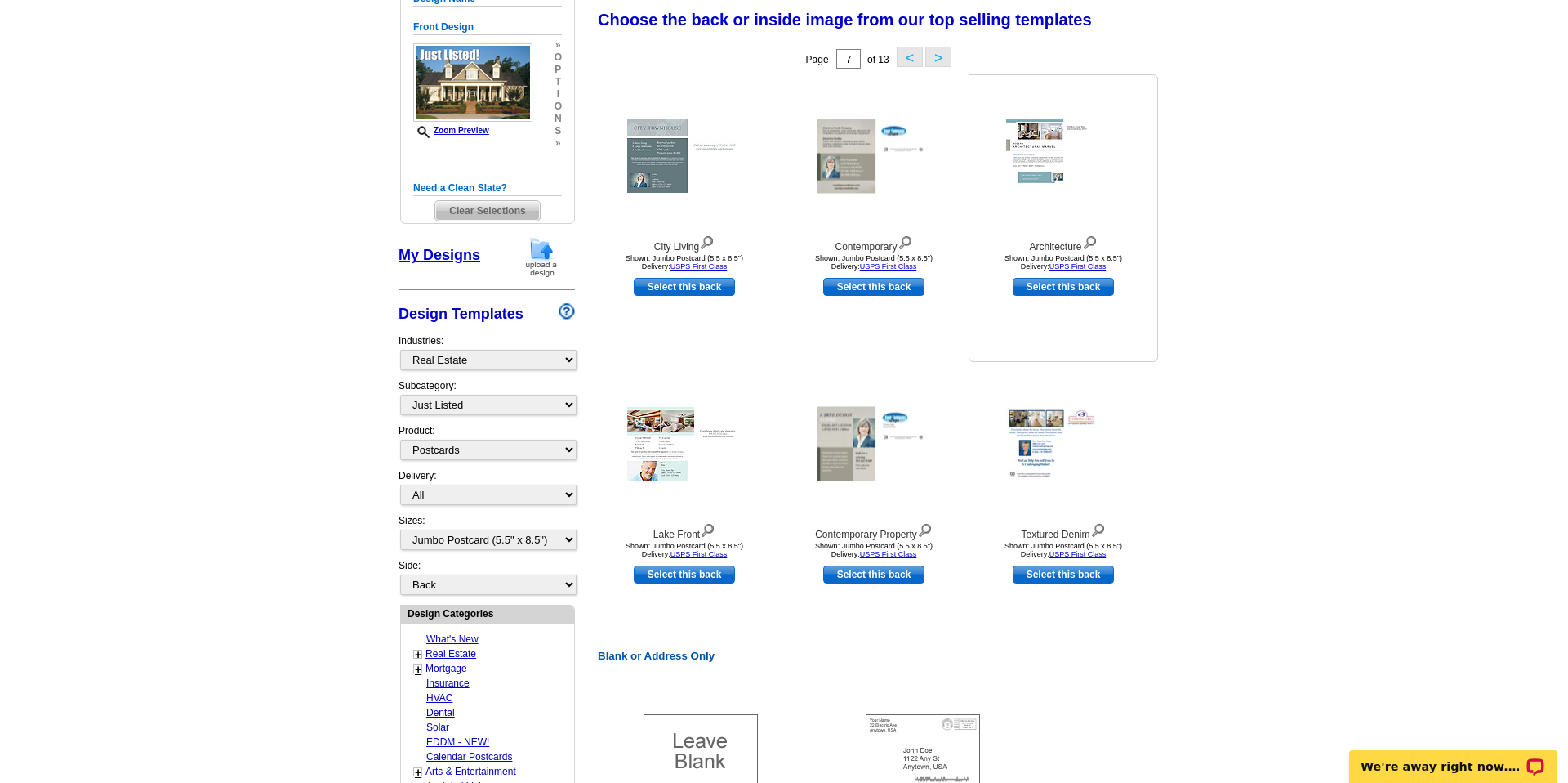
click at [1034, 143] on img at bounding box center [1063, 156] width 114 height 74
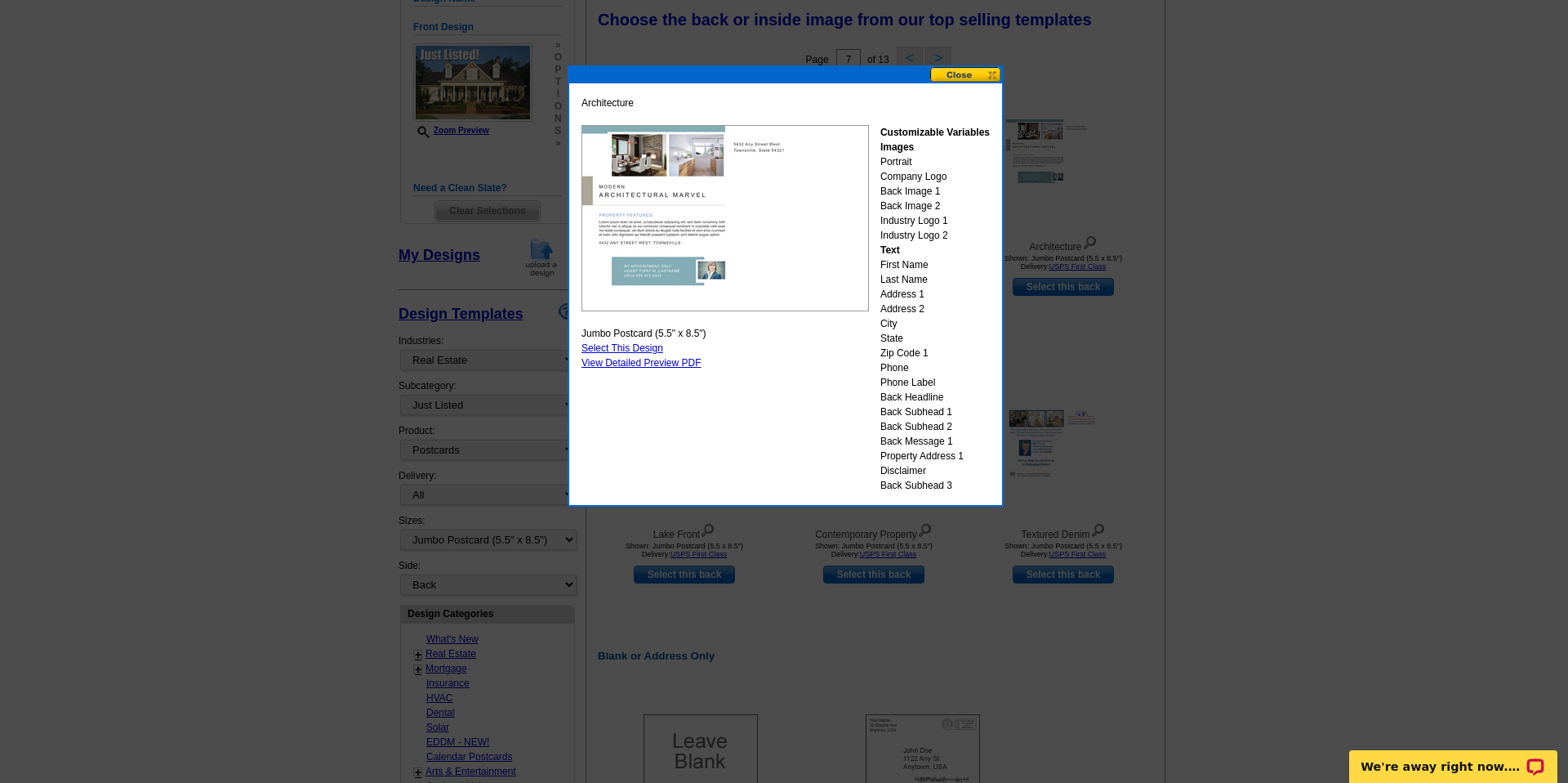
click at [625, 346] on link "Select This Design" at bounding box center [622, 347] width 82 height 11
select select "front"
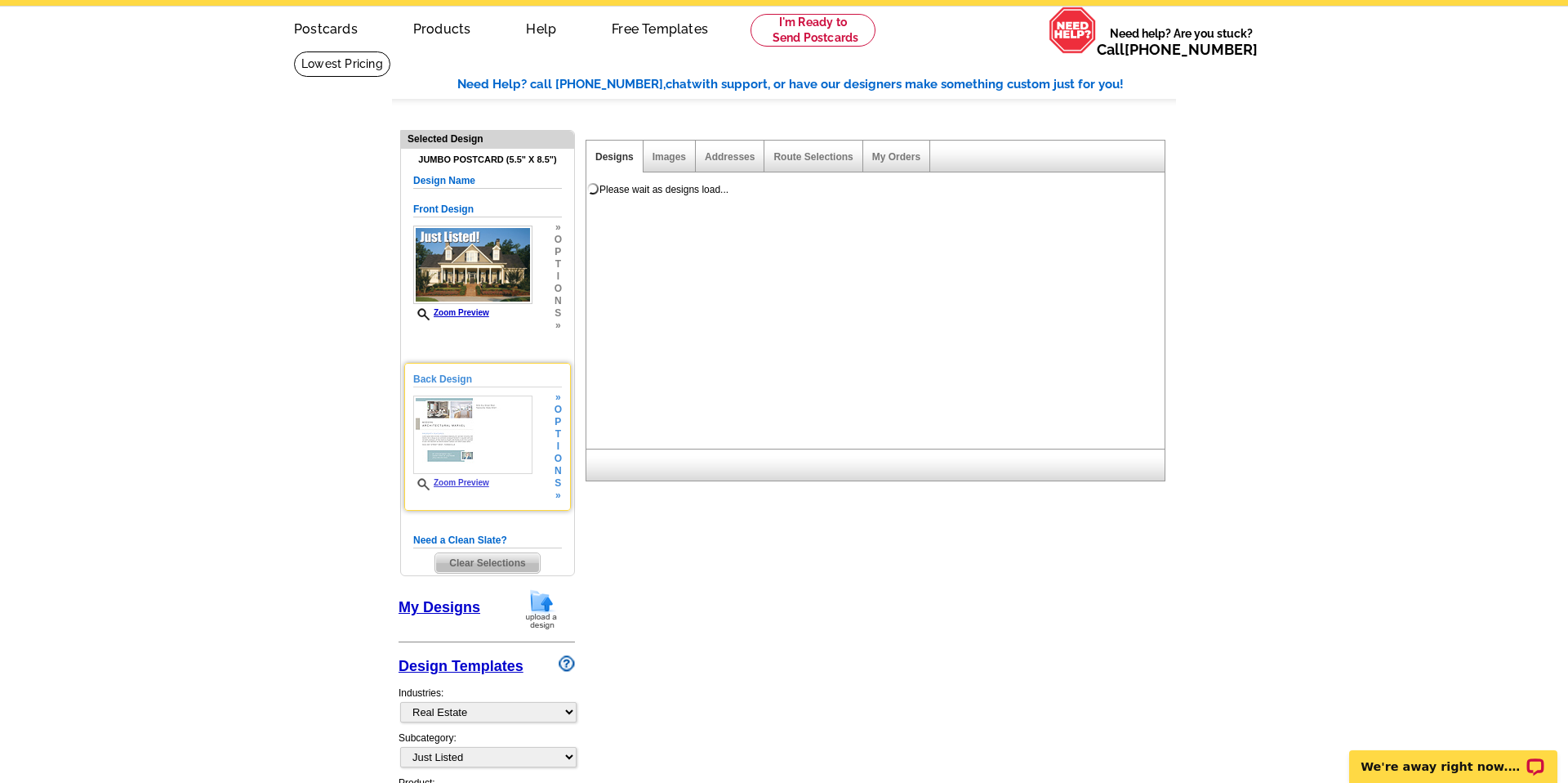
scroll to position [52, 0]
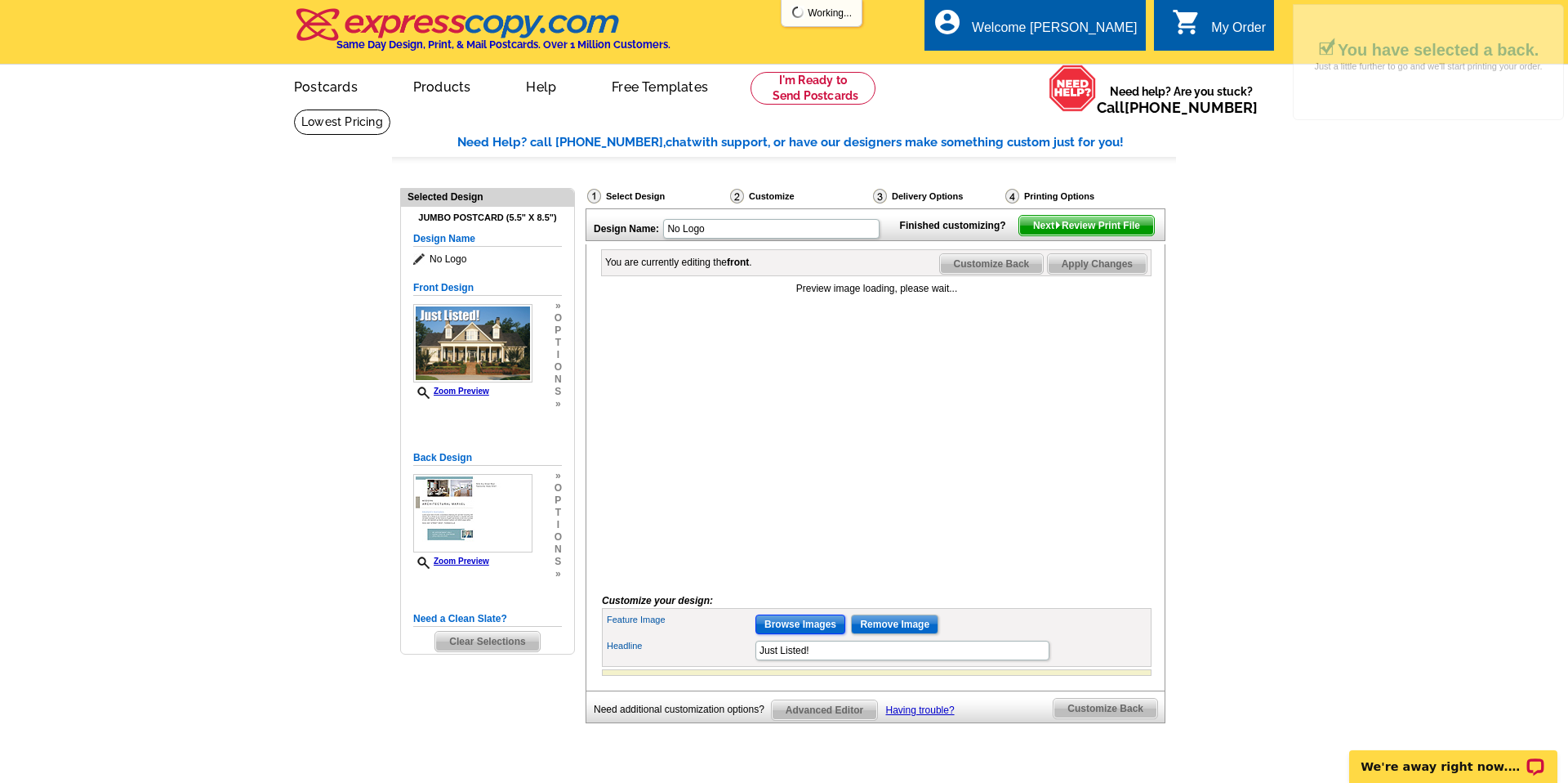
click at [815, 634] on input "Browse Images" at bounding box center [800, 624] width 90 height 20
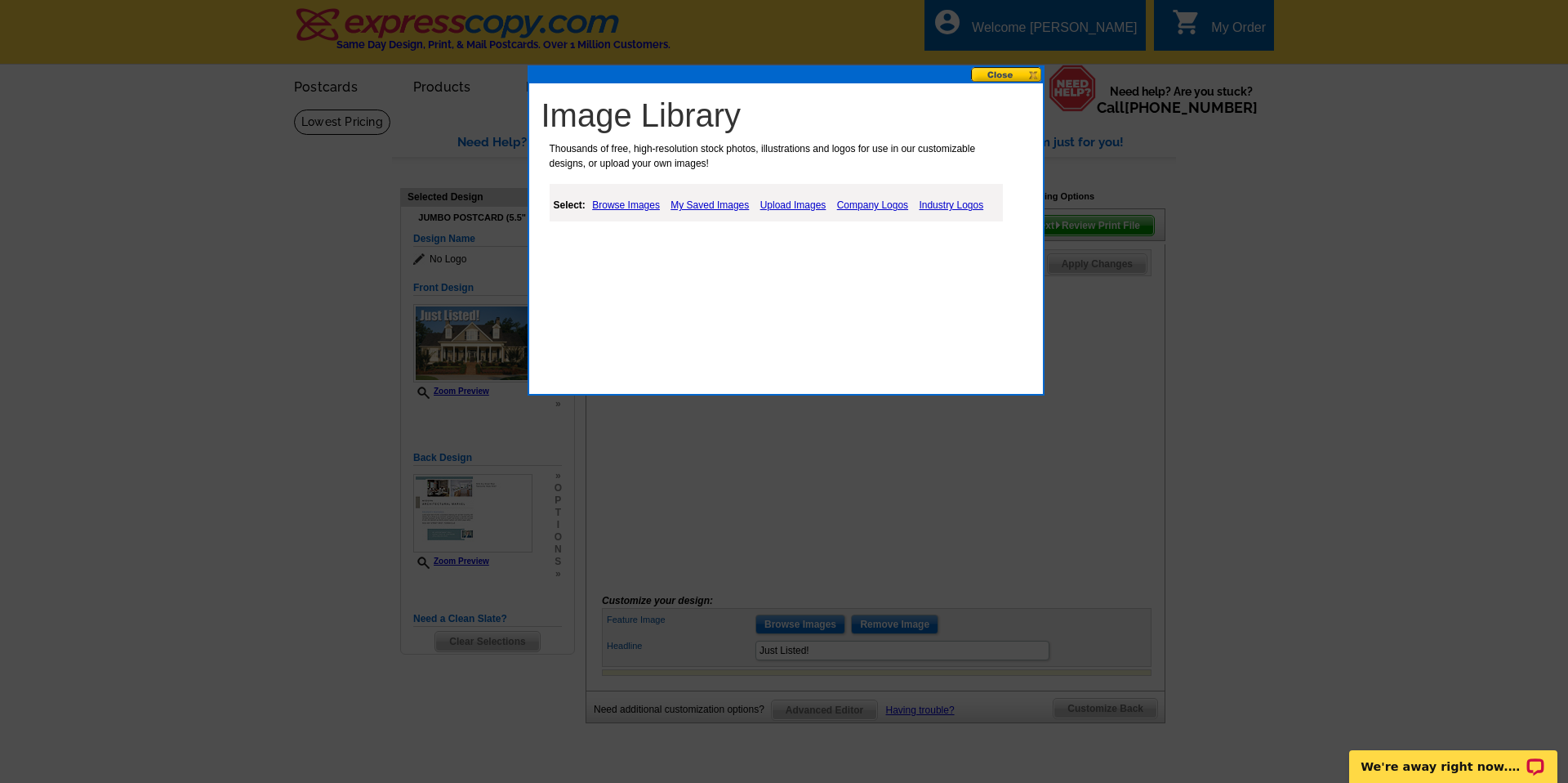
click at [784, 206] on link "Upload Images" at bounding box center [793, 205] width 75 height 20
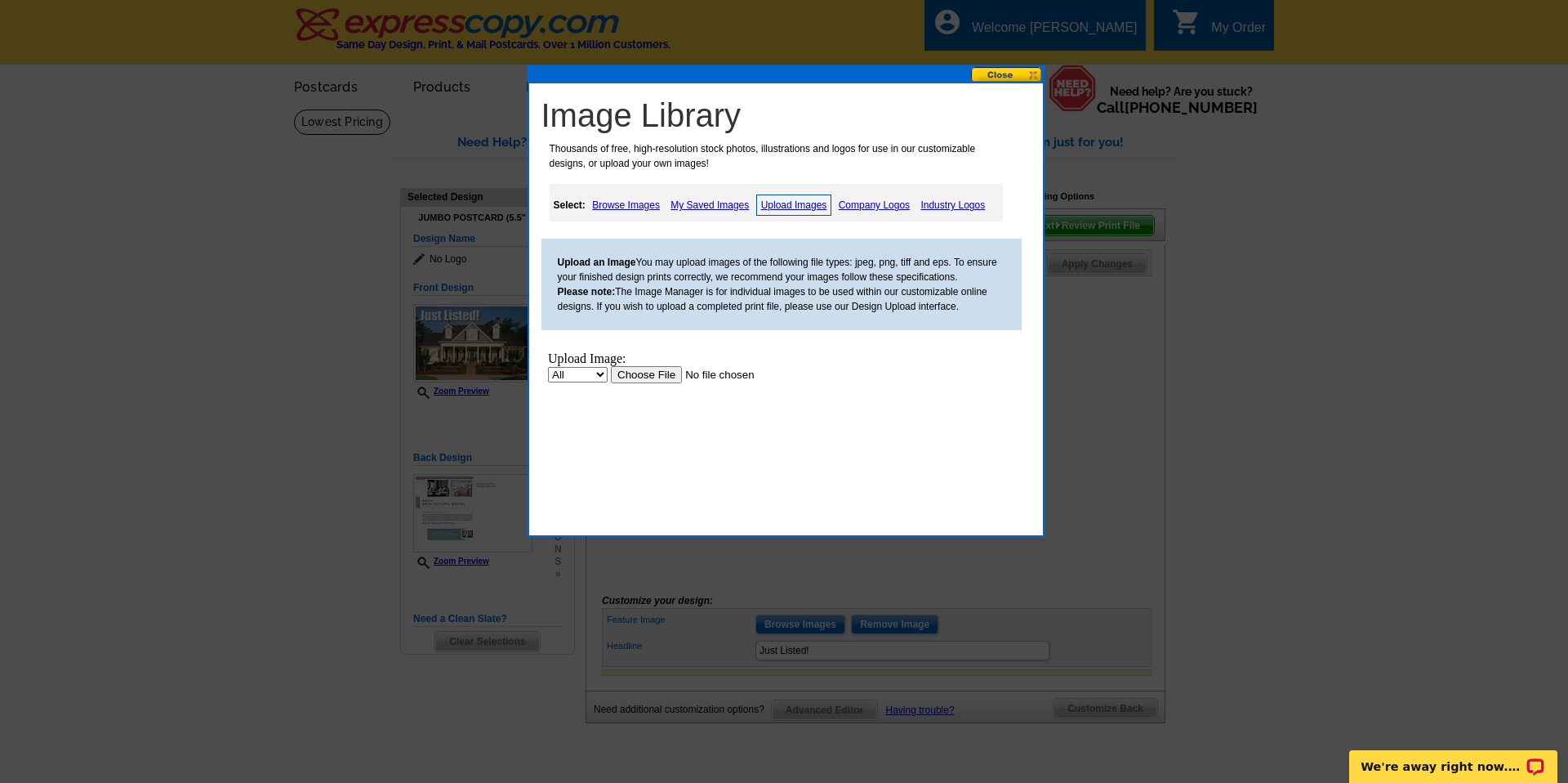
click at [667, 373] on input "file" at bounding box center [713, 375] width 207 height 17
click at [798, 201] on link "Upload Images" at bounding box center [794, 205] width 76 height 21
click at [652, 372] on input "file" at bounding box center [713, 375] width 207 height 17
click at [783, 205] on link "Upload Images" at bounding box center [794, 205] width 76 height 21
click at [645, 367] on input "file" at bounding box center [713, 375] width 207 height 17
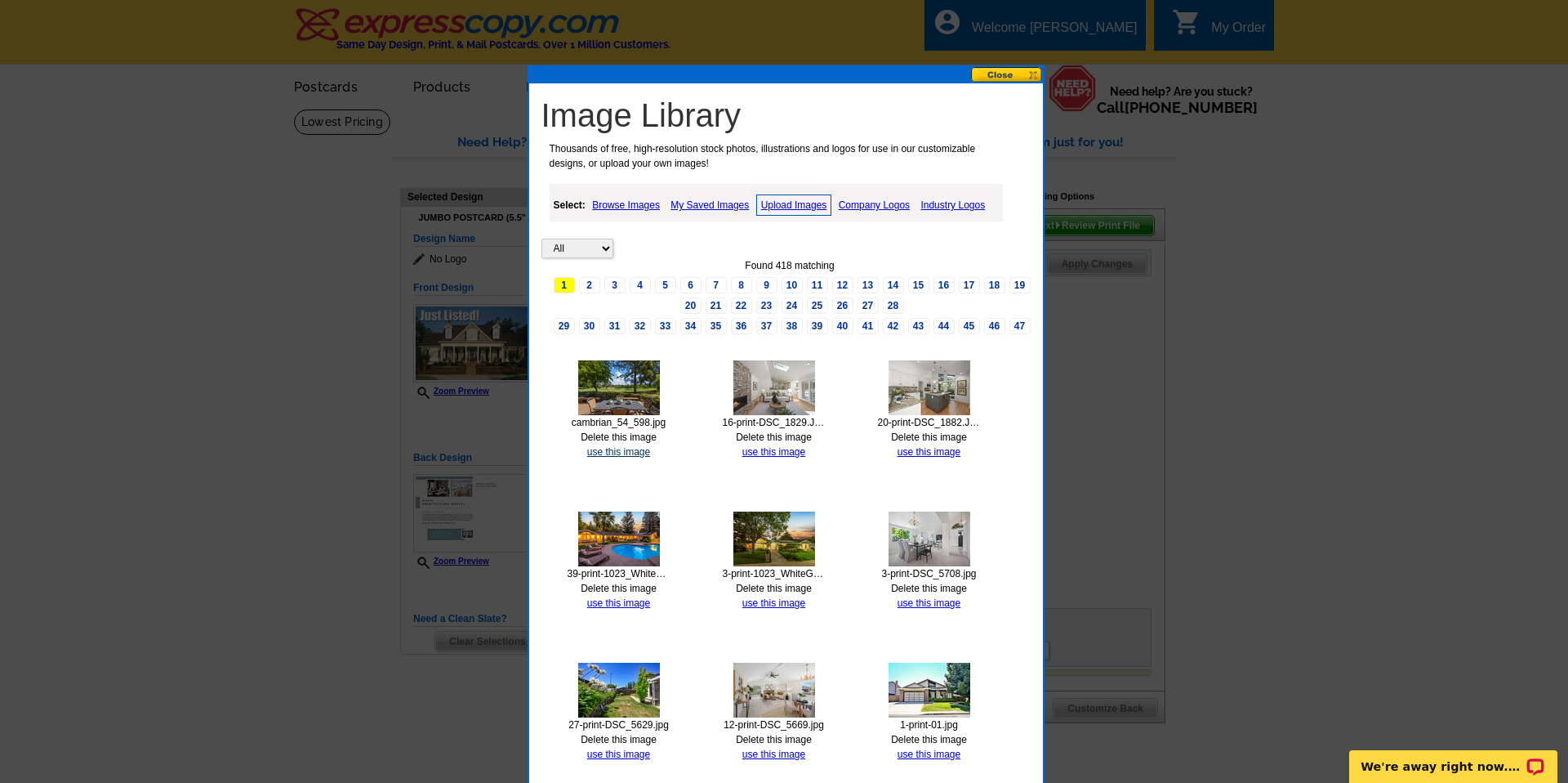
click at [634, 449] on link "use this image" at bounding box center [618, 451] width 63 height 11
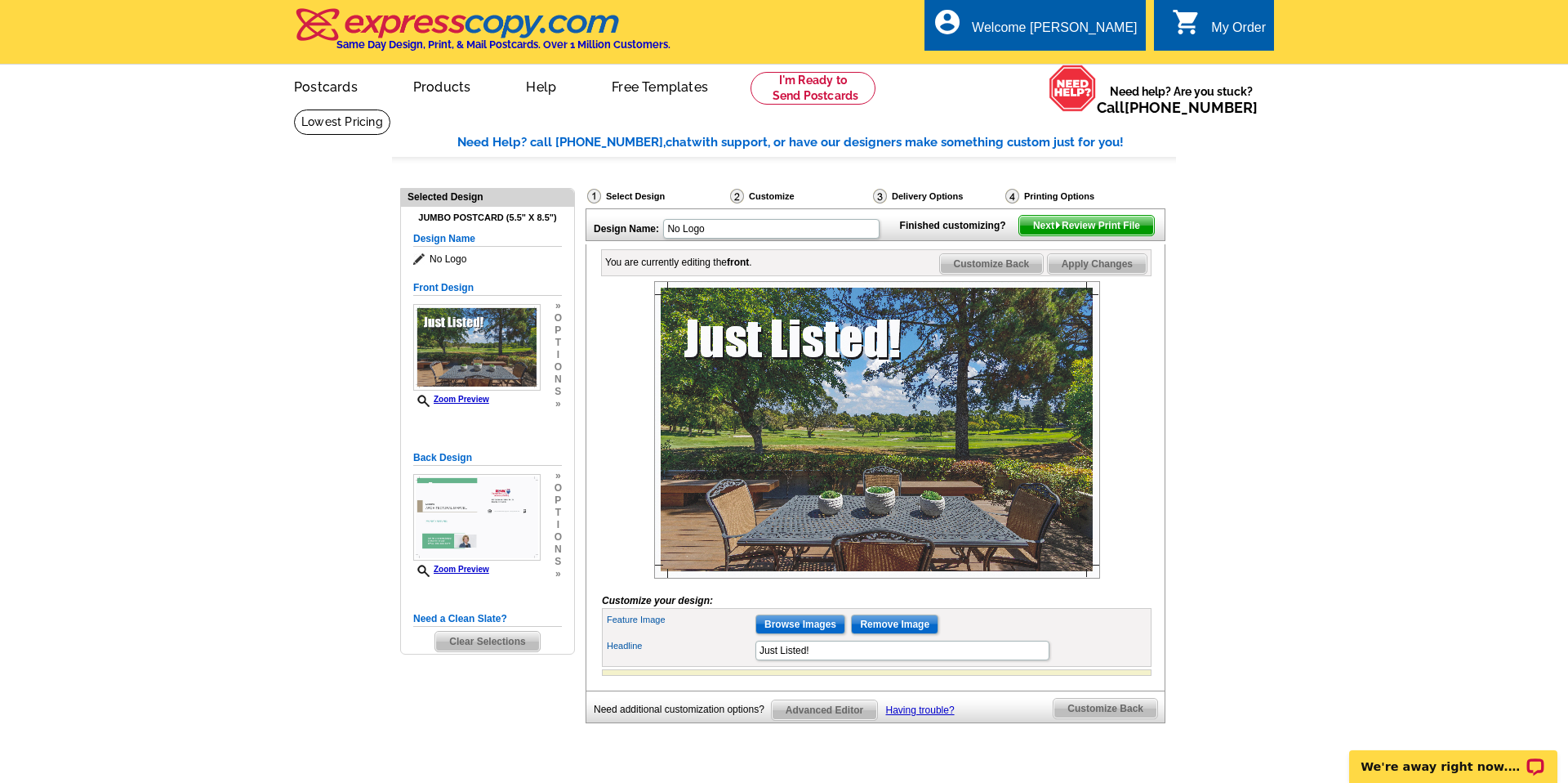
click at [995, 273] on span "Customize Back" at bounding box center [991, 264] width 104 height 20
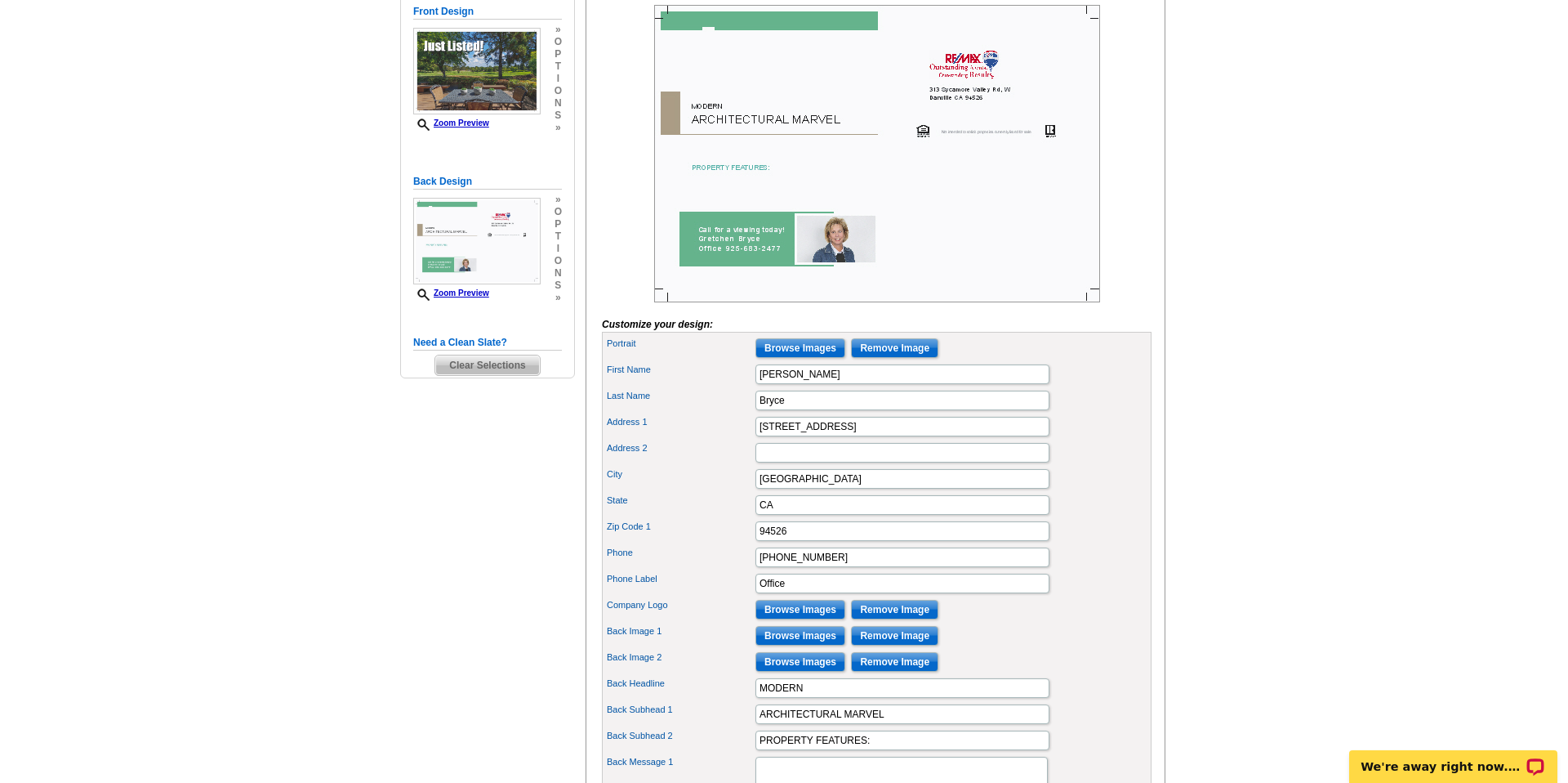
scroll to position [262, 0]
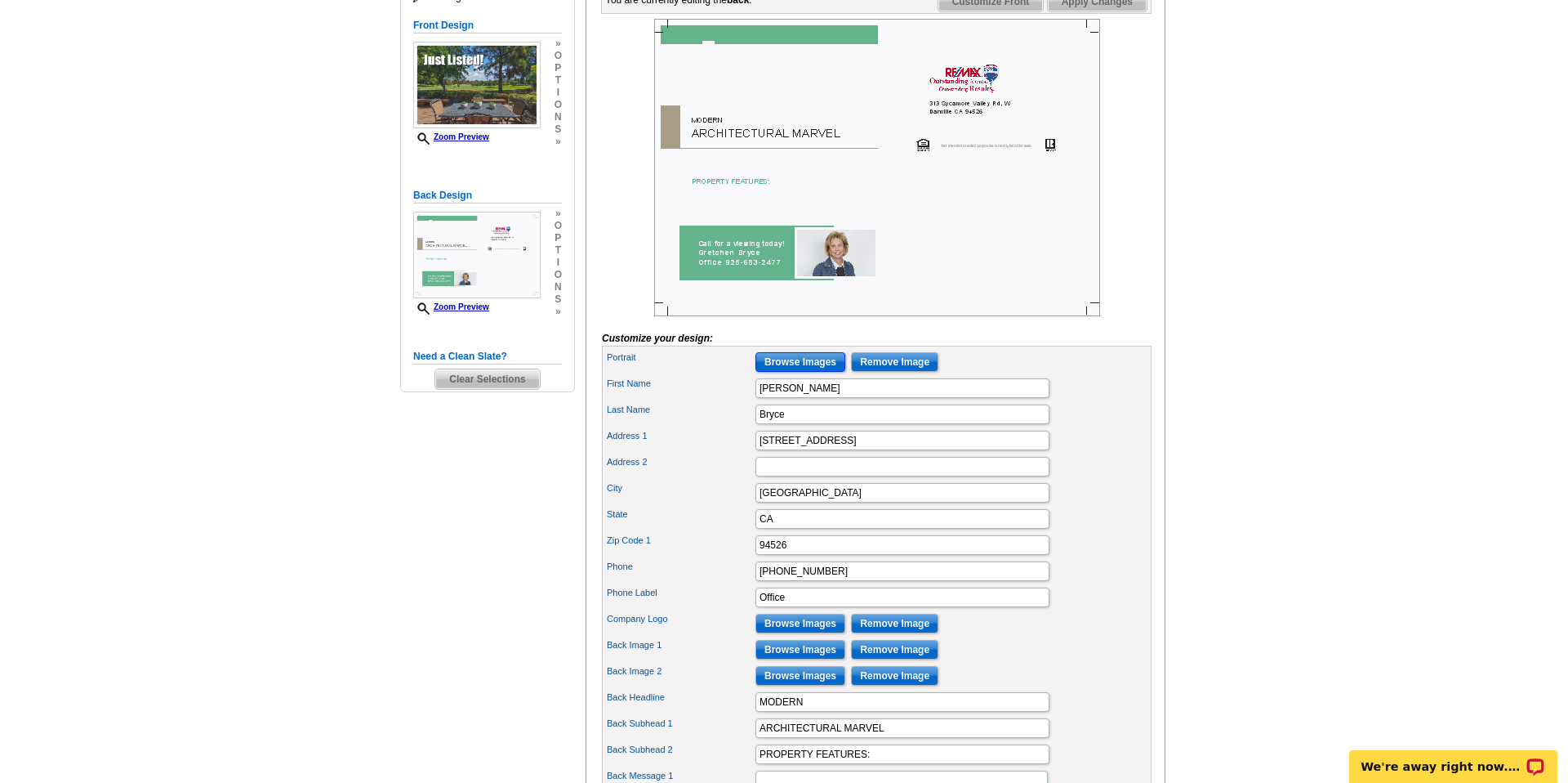
click at [808, 372] on input "Browse Images" at bounding box center [800, 362] width 90 height 20
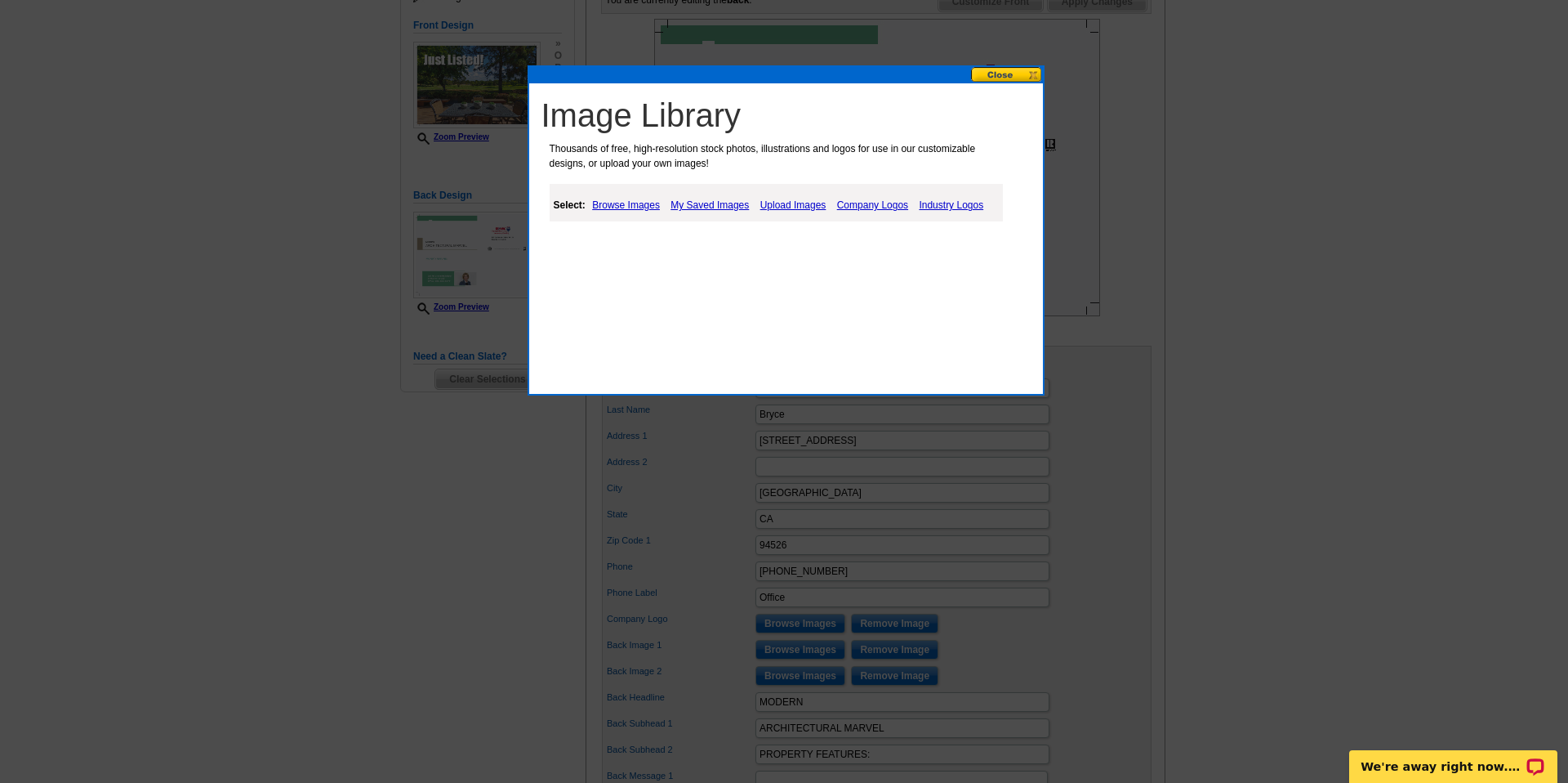
click at [716, 207] on link "My Saved Images" at bounding box center [710, 205] width 87 height 20
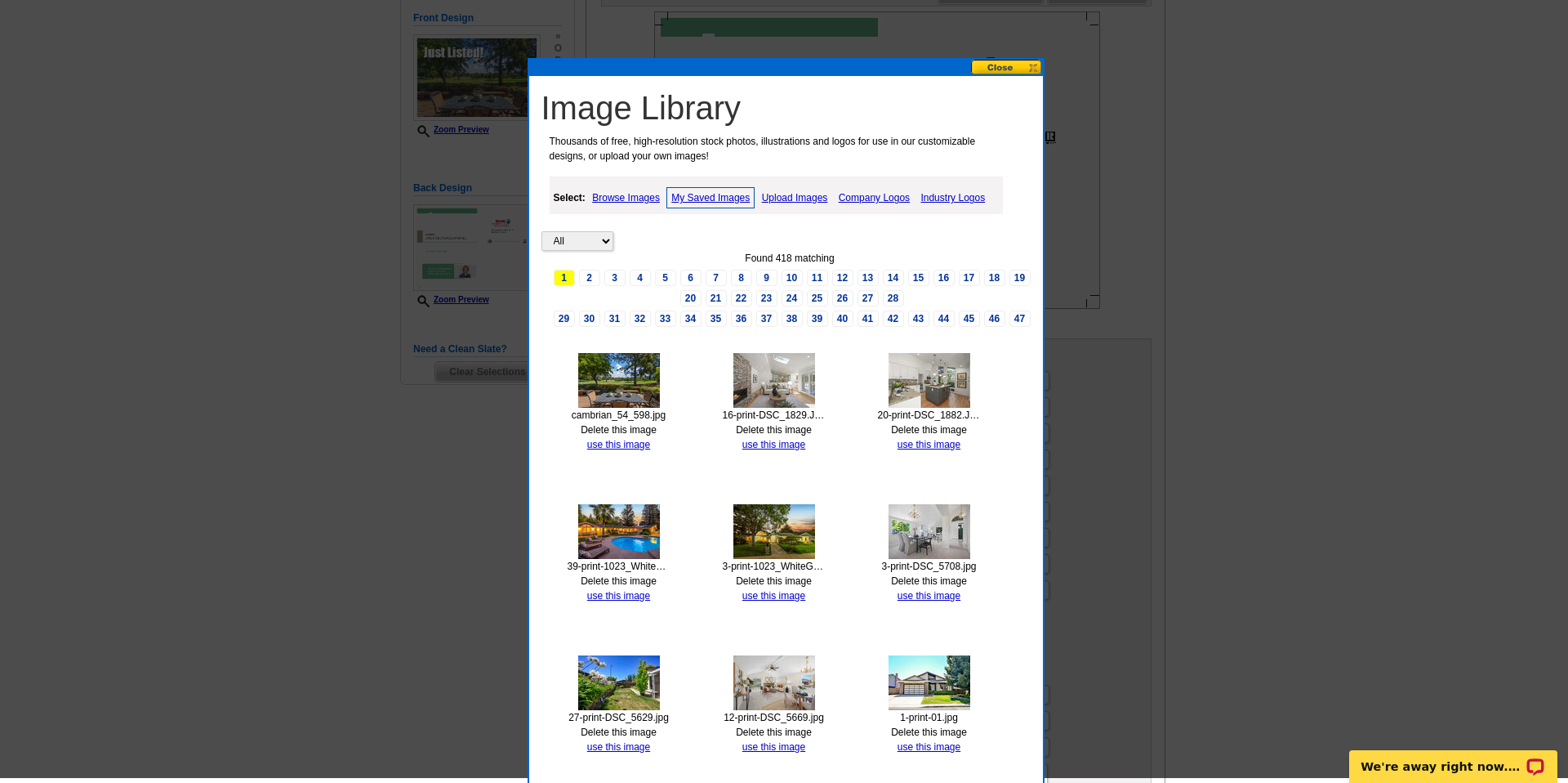
scroll to position [273, 0]
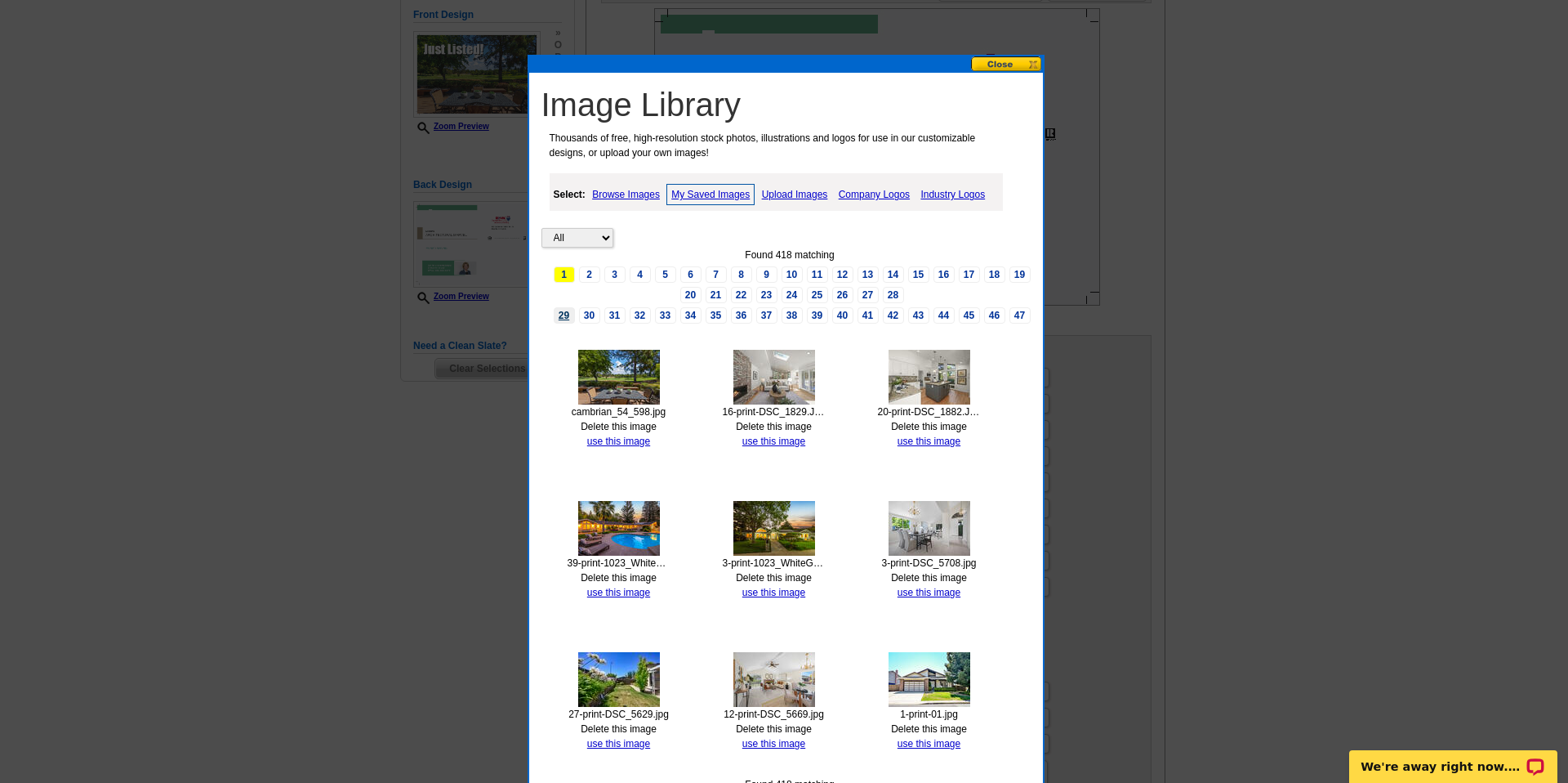
click at [559, 314] on link "29" at bounding box center [564, 315] width 21 height 16
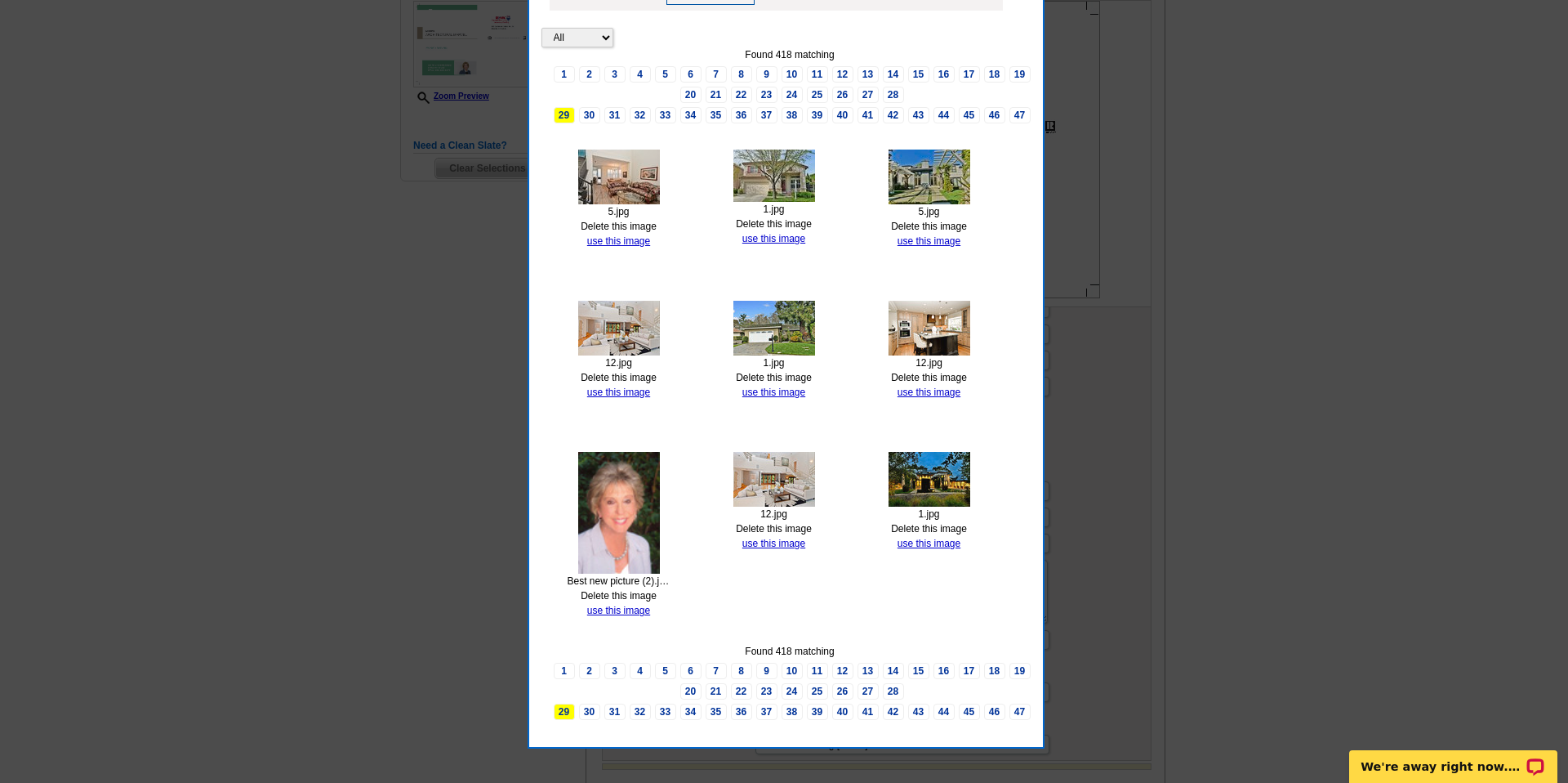
scroll to position [502, 0]
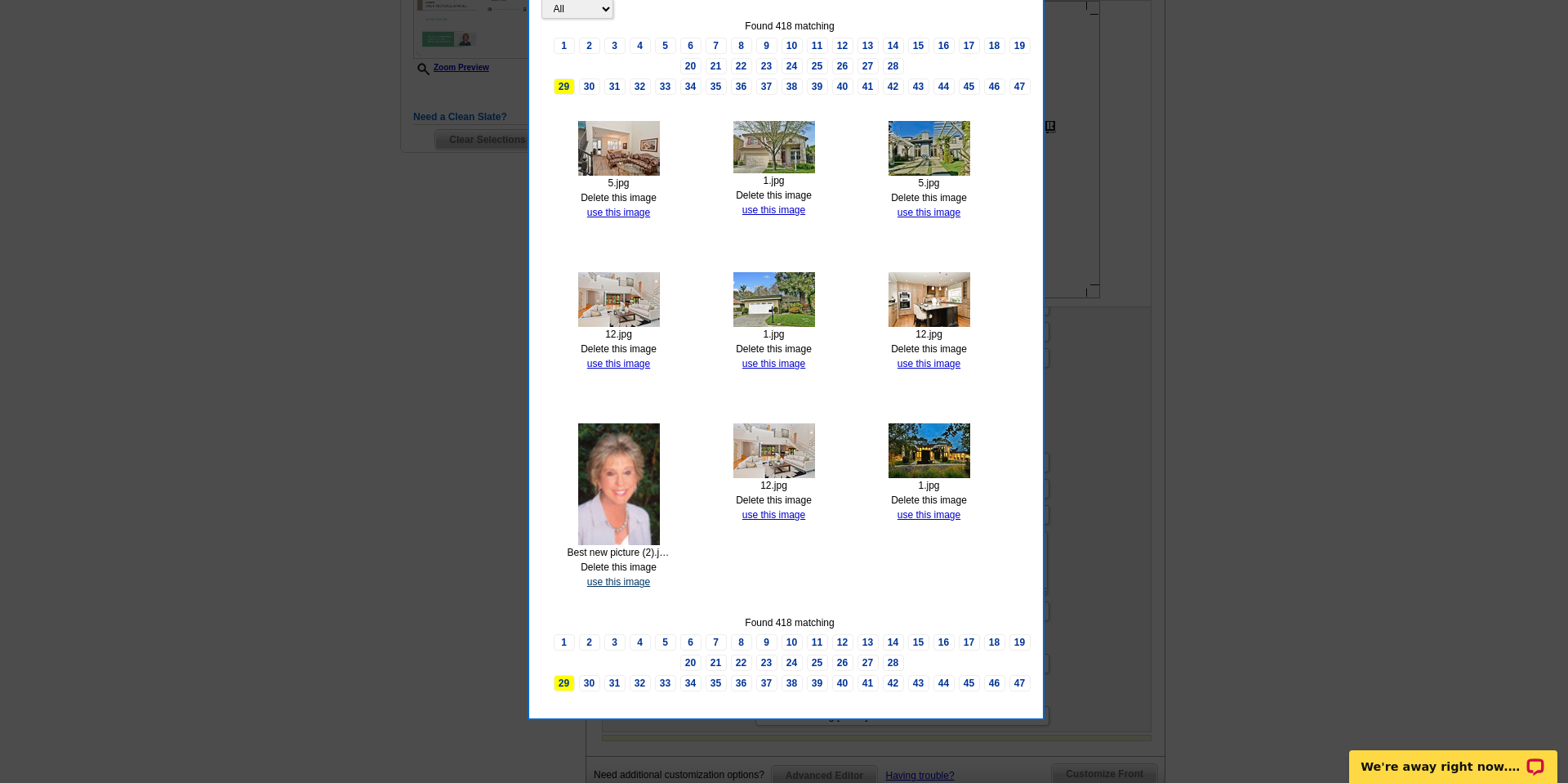
click at [608, 581] on link "use this image" at bounding box center [618, 581] width 63 height 11
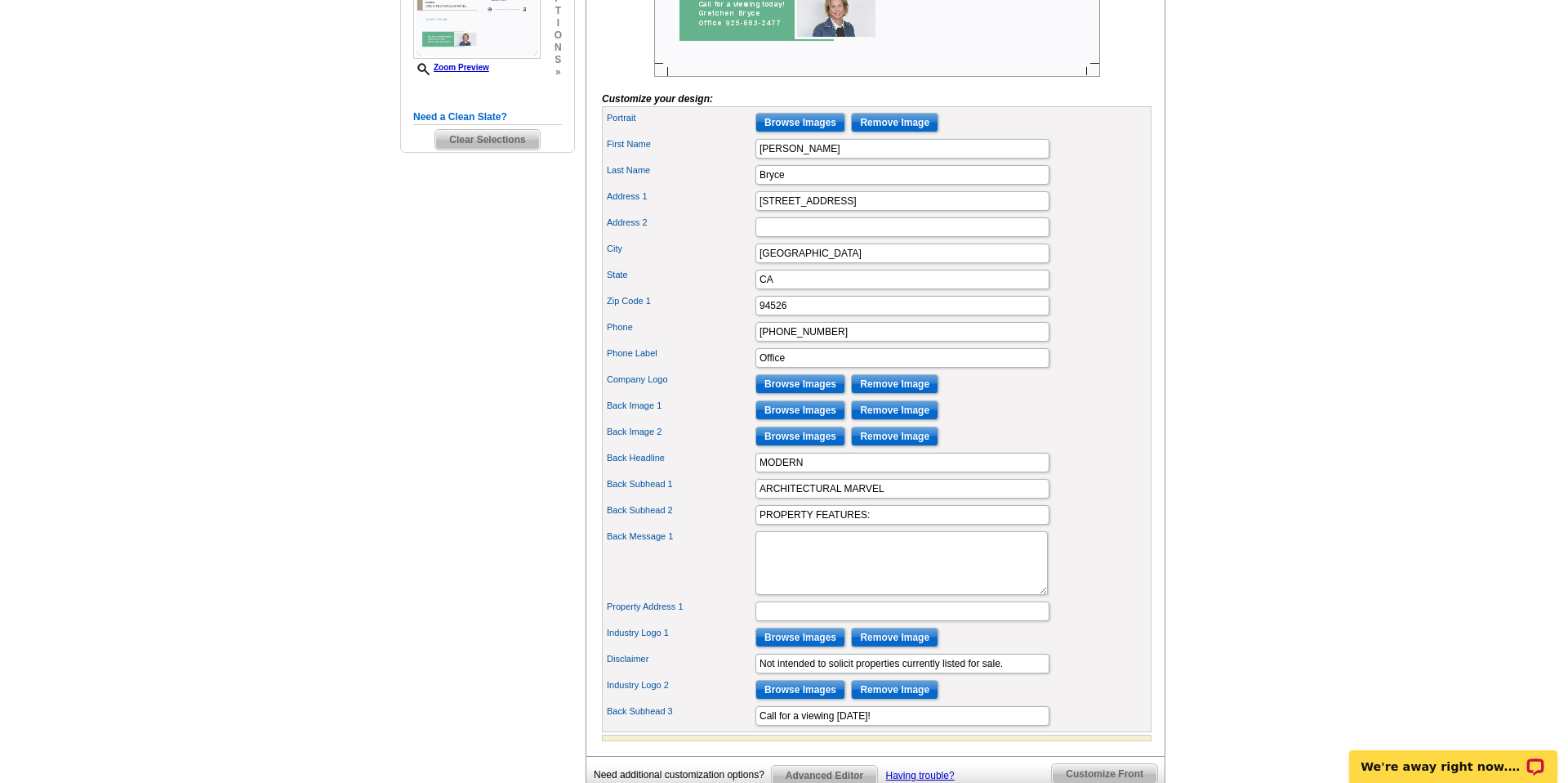
scroll to position [0, 0]
